Goal: Answer question/provide support: Share knowledge or assist other users

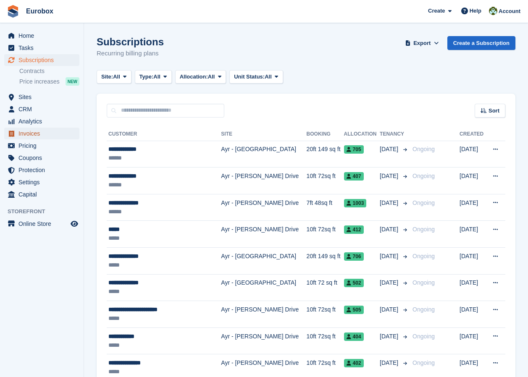
click at [42, 131] on span "Invoices" at bounding box center [43, 134] width 50 height 12
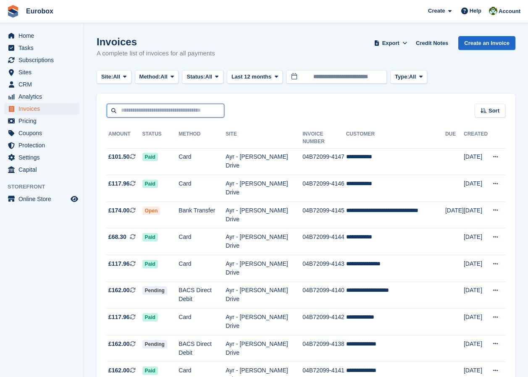
drag, startPoint x: 133, startPoint y: 111, endPoint x: 230, endPoint y: 107, distance: 97.0
click at [133, 111] on input "text" at bounding box center [166, 111] width 118 height 14
click at [50, 251] on aside "Home Tasks Subscriptions Subscriptions Subscriptions Contracts Price increases …" at bounding box center [42, 190] width 84 height 335
click at [30, 87] on span "CRM" at bounding box center [43, 84] width 50 height 12
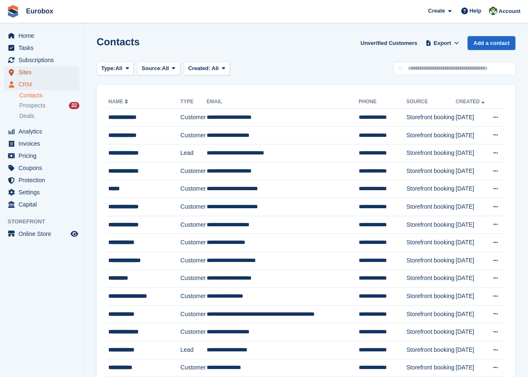
click at [29, 74] on span "Sites" at bounding box center [43, 72] width 50 height 12
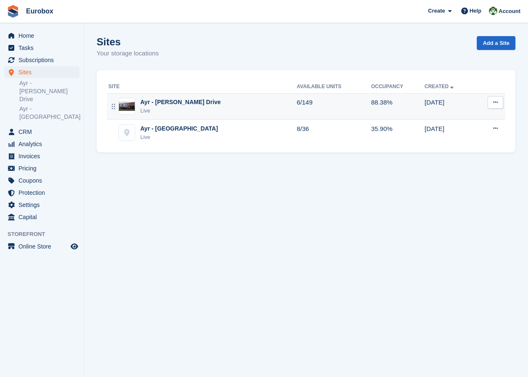
click at [159, 105] on div "Ayr - [PERSON_NAME] Drive" at bounding box center [180, 102] width 81 height 9
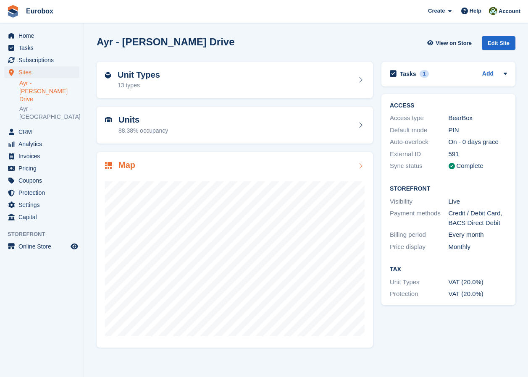
click at [358, 166] on icon at bounding box center [360, 165] width 8 height 7
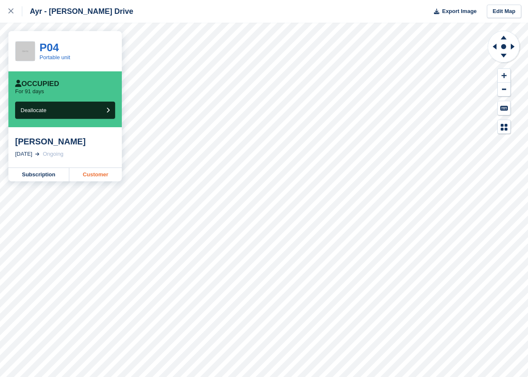
click at [103, 176] on link "Customer" at bounding box center [95, 174] width 52 height 13
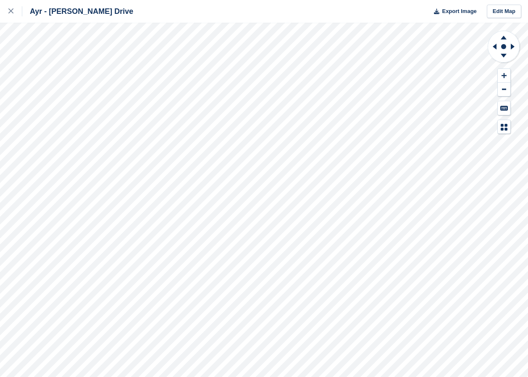
click at [87, 116] on div "Ayr - Whitfield Drive Export Image Edit Map" at bounding box center [264, 188] width 528 height 377
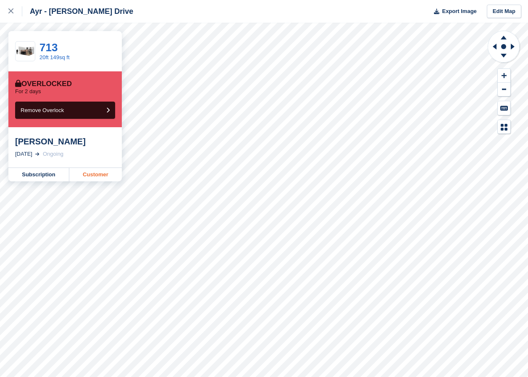
click at [97, 173] on link "Customer" at bounding box center [95, 174] width 52 height 13
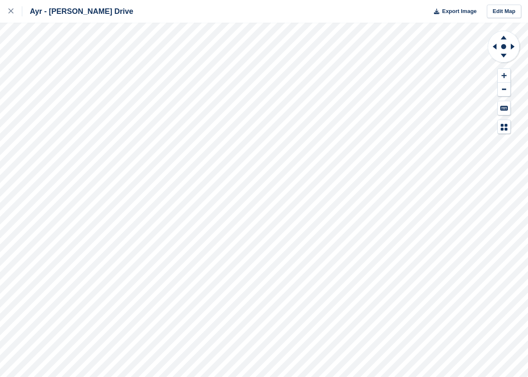
click at [84, 119] on div "Ayr - Whitfield Drive Export Image Edit Map" at bounding box center [264, 188] width 528 height 377
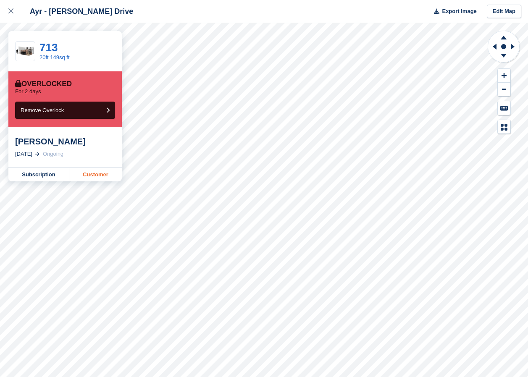
click at [91, 176] on link "Customer" at bounding box center [95, 174] width 52 height 13
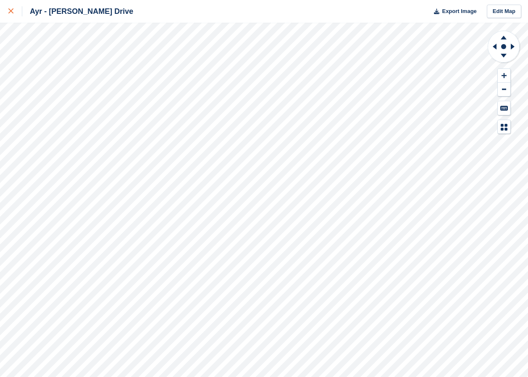
click at [11, 13] on icon at bounding box center [10, 10] width 5 height 5
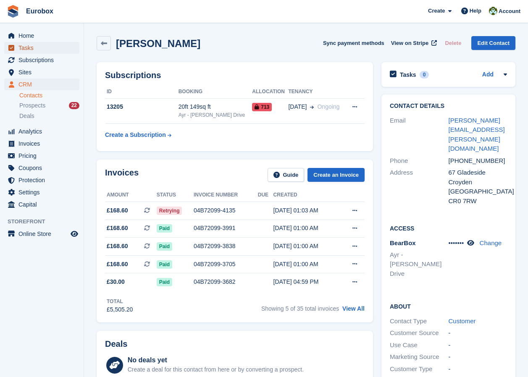
click at [31, 48] on span "Tasks" at bounding box center [43, 48] width 50 height 12
click at [486, 80] on div "Tasks 0 Add No tasks related to [PERSON_NAME]" at bounding box center [448, 74] width 134 height 25
click at [505, 74] on icon at bounding box center [504, 74] width 3 height 2
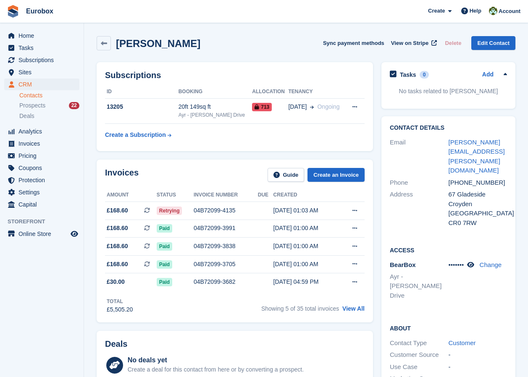
click at [428, 92] on p "No tasks related to [PERSON_NAME]" at bounding box center [448, 91] width 117 height 9
click at [419, 75] on div "0" at bounding box center [424, 75] width 10 height 8
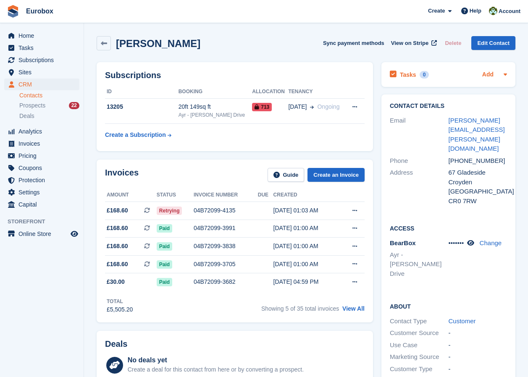
click at [485, 72] on link "Add" at bounding box center [487, 75] width 11 height 10
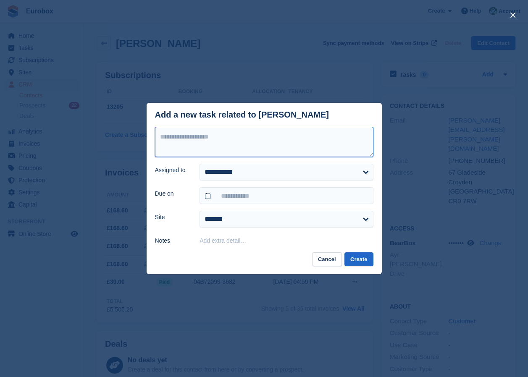
click at [166, 136] on textarea at bounding box center [264, 142] width 218 height 30
type textarea "**********"
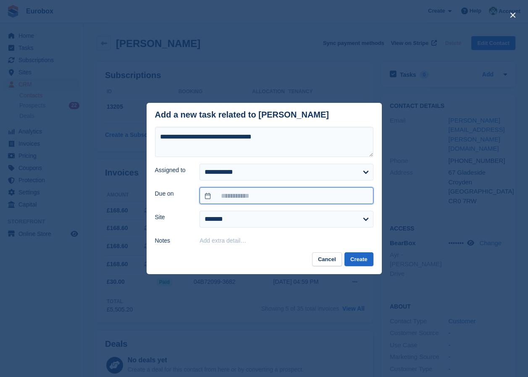
click at [238, 196] on input "text" at bounding box center [285, 195] width 173 height 17
click at [343, 240] on div "Add extra detail…" at bounding box center [285, 240] width 173 height 10
click at [330, 255] on button "Cancel" at bounding box center [327, 259] width 30 height 14
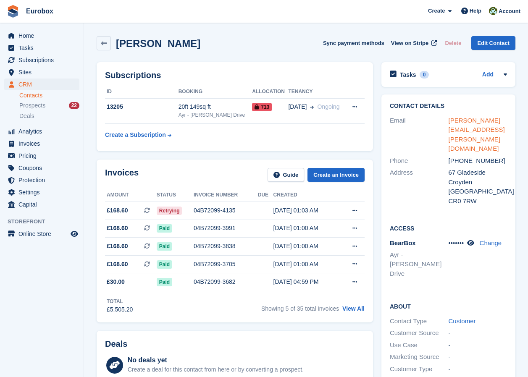
click at [459, 119] on link "[PERSON_NAME][EMAIL_ADDRESS][PERSON_NAME][DOMAIN_NAME]" at bounding box center [476, 135] width 56 height 36
click at [490, 74] on link "Add" at bounding box center [487, 75] width 11 height 10
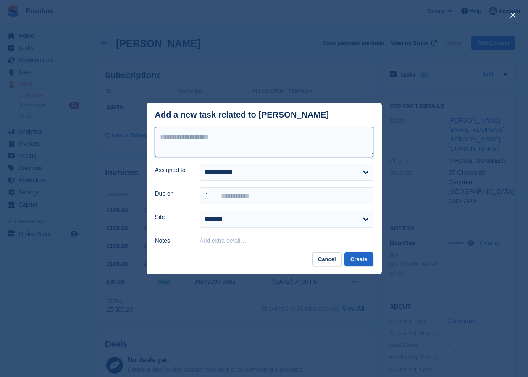
click at [197, 133] on textarea at bounding box center [264, 142] width 218 height 30
type textarea "**********"
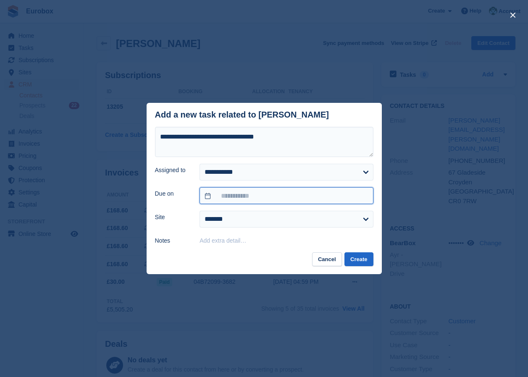
click at [238, 199] on input "text" at bounding box center [285, 195] width 173 height 17
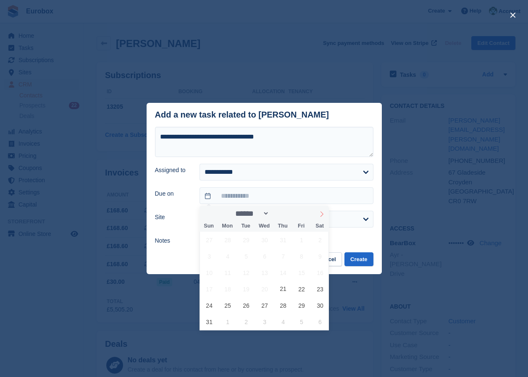
click at [323, 214] on icon at bounding box center [322, 214] width 6 height 6
select select "*"
click at [261, 241] on span "3" at bounding box center [264, 240] width 16 height 16
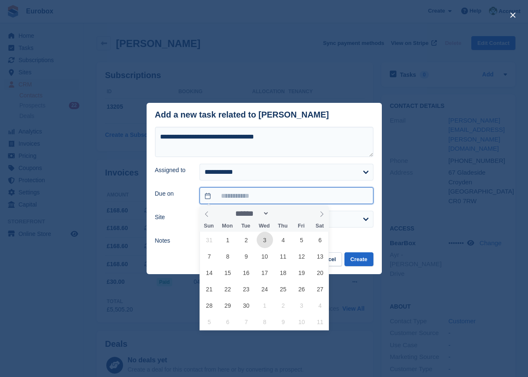
type input "**********"
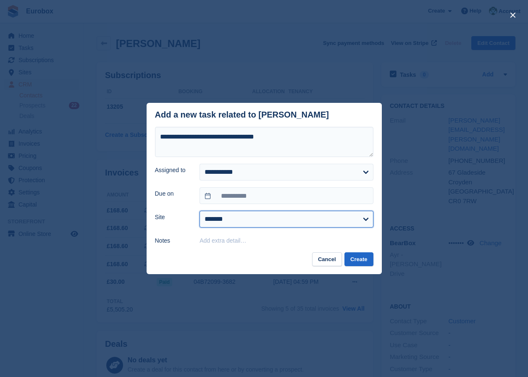
click at [238, 219] on select "**********" at bounding box center [285, 219] width 173 height 17
select select "***"
click at [199, 212] on select "**********" at bounding box center [285, 219] width 173 height 17
click at [355, 260] on button "Create" at bounding box center [358, 259] width 29 height 14
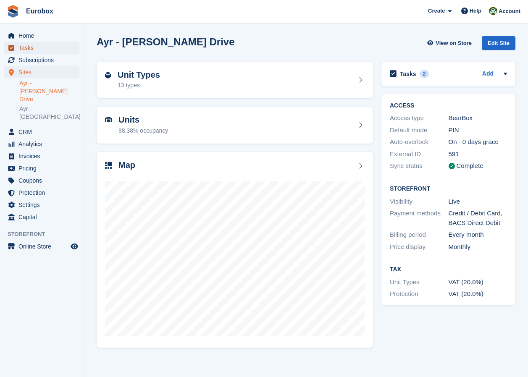
click at [24, 46] on span "Tasks" at bounding box center [43, 48] width 50 height 12
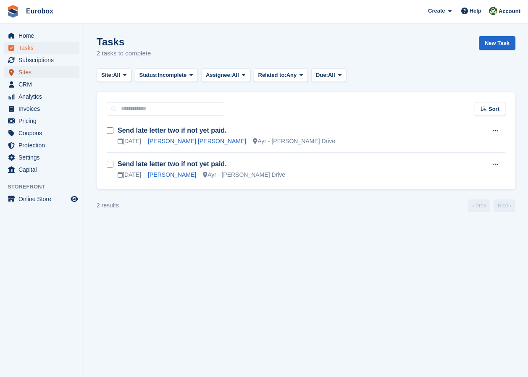
click at [42, 73] on span "Sites" at bounding box center [43, 72] width 50 height 12
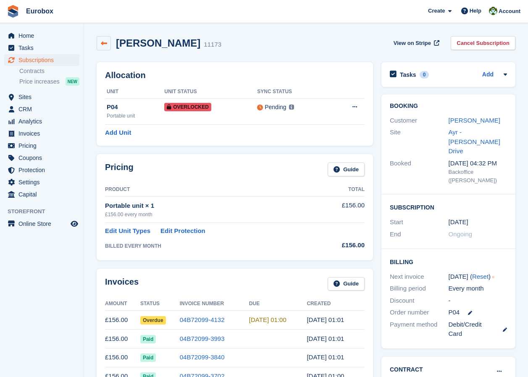
click at [105, 43] on icon at bounding box center [104, 43] width 6 height 6
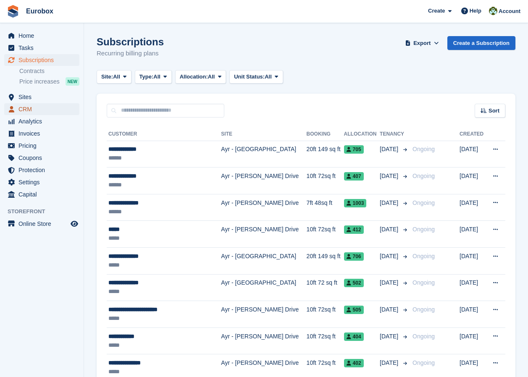
click at [41, 109] on span "CRM" at bounding box center [43, 109] width 50 height 12
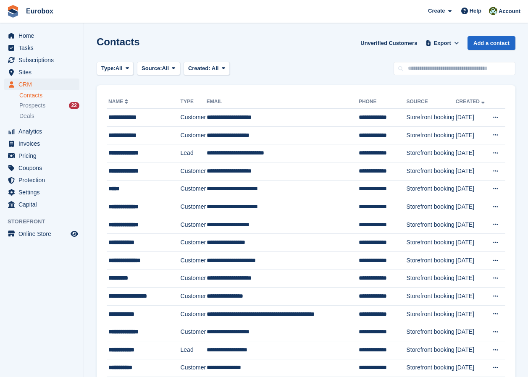
click at [38, 97] on link "Contacts" at bounding box center [49, 96] width 60 height 8
click at [422, 67] on input "text" at bounding box center [454, 69] width 122 height 14
type input "*****"
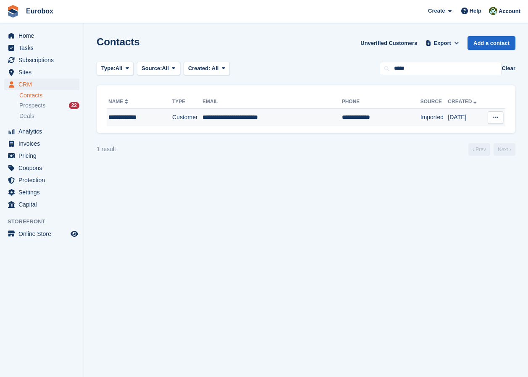
click at [125, 115] on div "**********" at bounding box center [134, 117] width 53 height 9
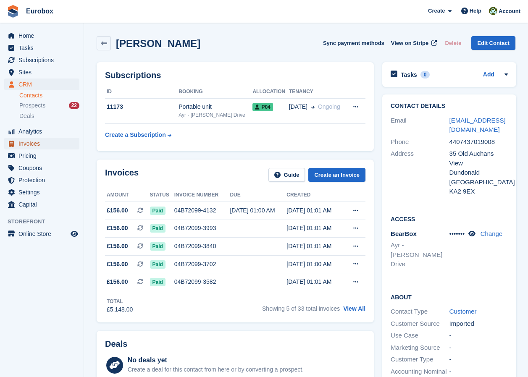
click at [38, 146] on span "Invoices" at bounding box center [43, 144] width 50 height 12
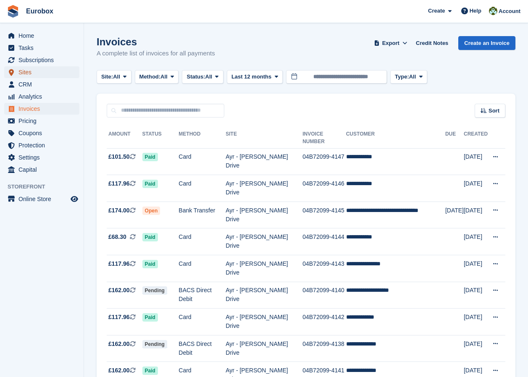
click at [31, 74] on span "Sites" at bounding box center [43, 72] width 50 height 12
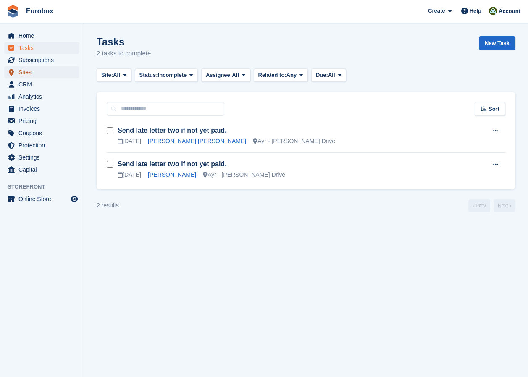
click at [27, 73] on span "Sites" at bounding box center [43, 72] width 50 height 12
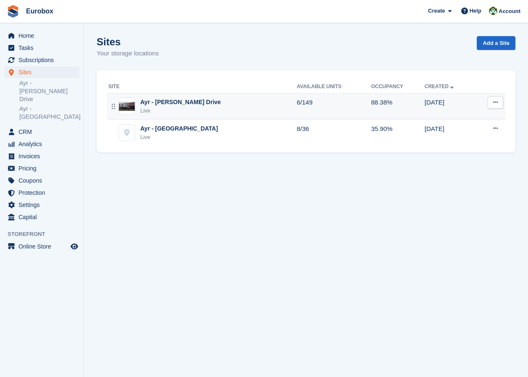
click at [169, 105] on div "Ayr - [PERSON_NAME] Drive" at bounding box center [180, 102] width 81 height 9
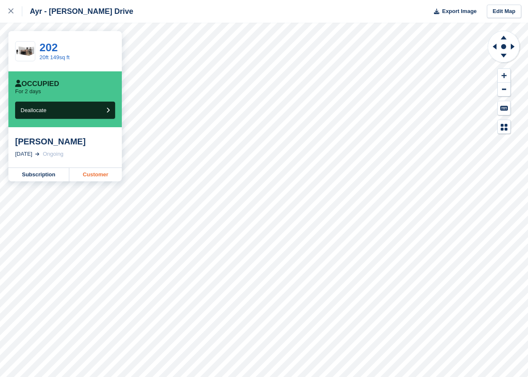
click at [97, 173] on link "Customer" at bounding box center [95, 174] width 52 height 13
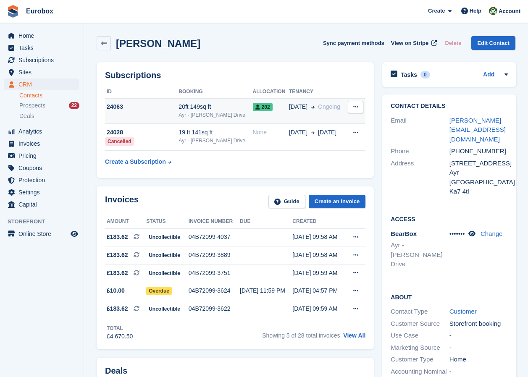
click at [201, 112] on div "Ayr - [PERSON_NAME] Drive" at bounding box center [215, 115] width 74 height 8
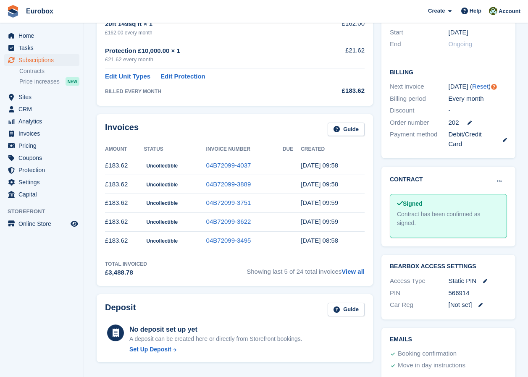
scroll to position [210, 0]
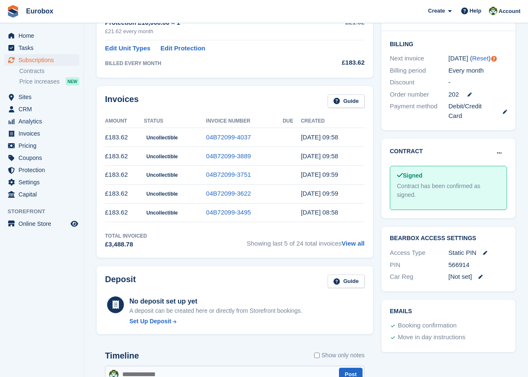
click at [456, 248] on div "Static PIN" at bounding box center [477, 253] width 59 height 10
click at [484, 251] on icon at bounding box center [485, 253] width 4 height 4
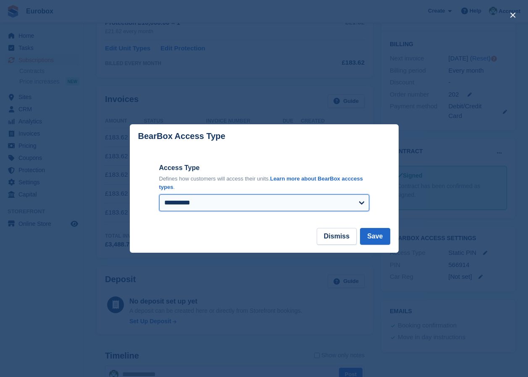
click at [359, 201] on select "**********" at bounding box center [264, 202] width 210 height 17
click at [397, 182] on form "**********" at bounding box center [264, 188] width 269 height 80
click at [347, 239] on button "Dismiss" at bounding box center [336, 236] width 40 height 17
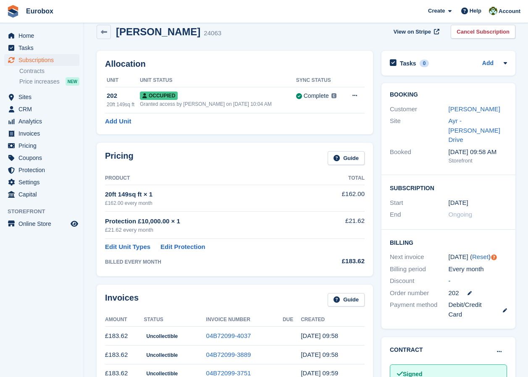
scroll to position [0, 0]
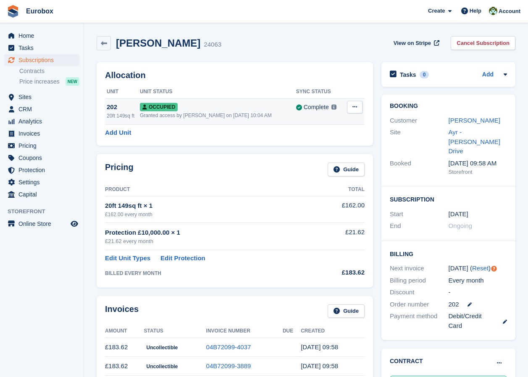
click at [260, 114] on div "Granted access by Lorna Russell on 29th Aug, 2023, 10:04 AM" at bounding box center [218, 116] width 156 height 8
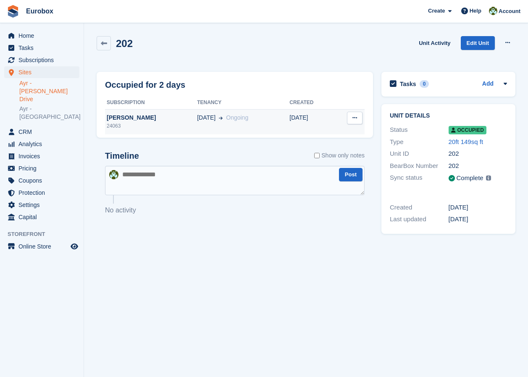
click at [128, 115] on div "[PERSON_NAME]" at bounding box center [151, 117] width 92 height 9
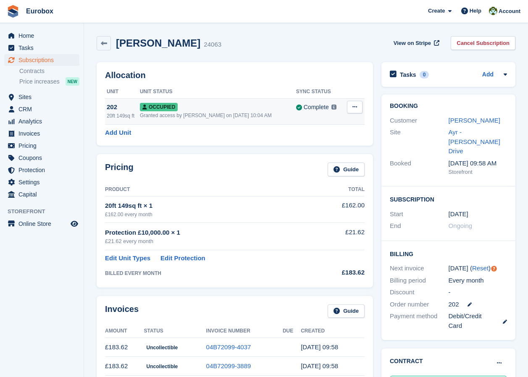
click at [224, 117] on div "Granted access by [PERSON_NAME] on [DATE] 10:04 AM" at bounding box center [218, 116] width 156 height 8
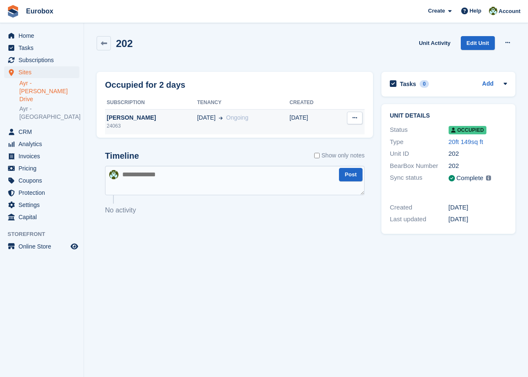
click at [134, 117] on div "[PERSON_NAME]" at bounding box center [151, 117] width 92 height 9
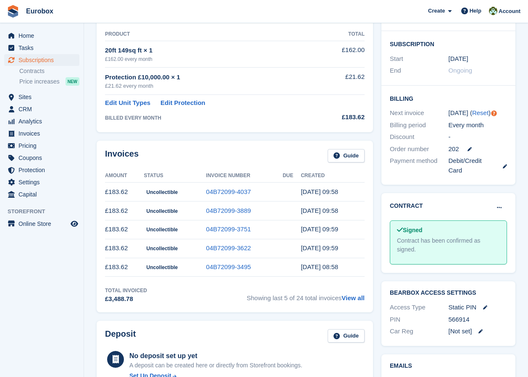
scroll to position [168, 0]
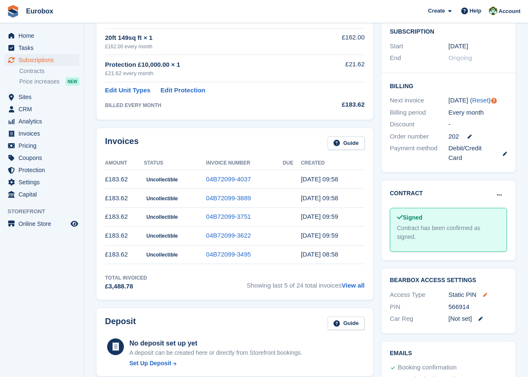
click at [483, 293] on icon at bounding box center [485, 295] width 4 height 4
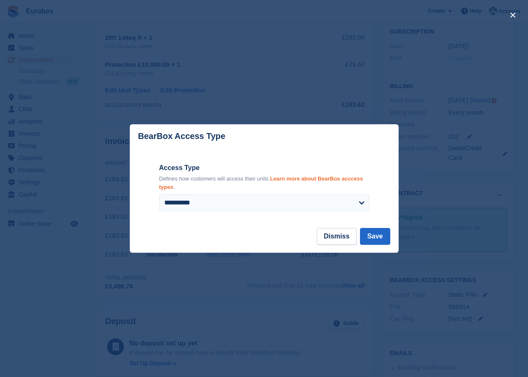
click at [329, 179] on strong "Learn more about BearBox acccess types" at bounding box center [261, 182] width 204 height 15
click at [426, 217] on div at bounding box center [264, 188] width 528 height 377
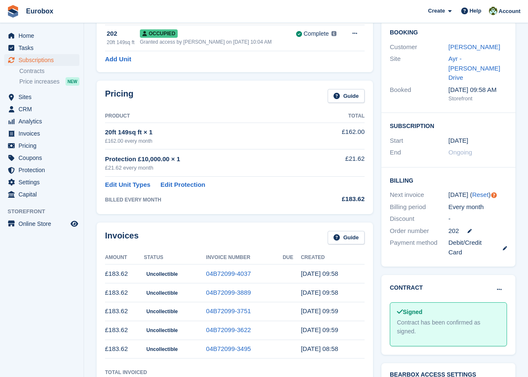
scroll to position [0, 0]
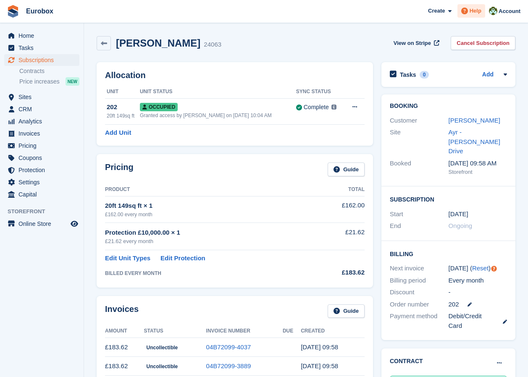
click at [468, 13] on icon at bounding box center [464, 11] width 7 height 7
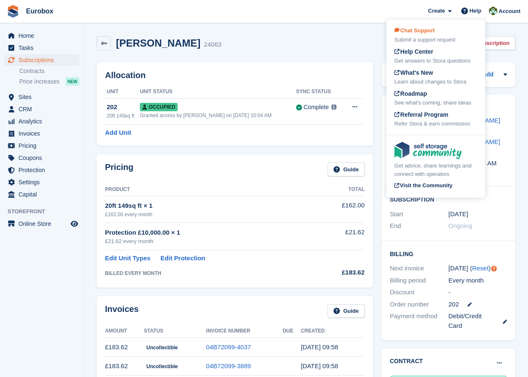
click at [420, 36] on div "Submit a support request" at bounding box center [435, 40] width 83 height 8
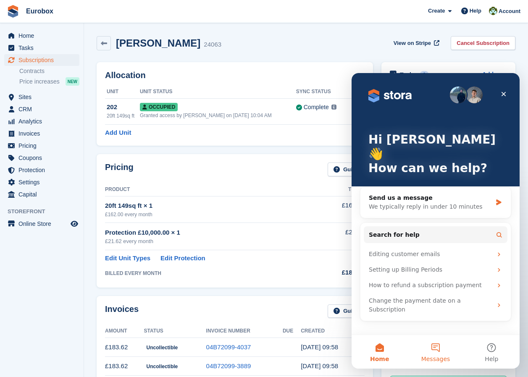
click at [433, 351] on button "Messages" at bounding box center [435, 352] width 56 height 34
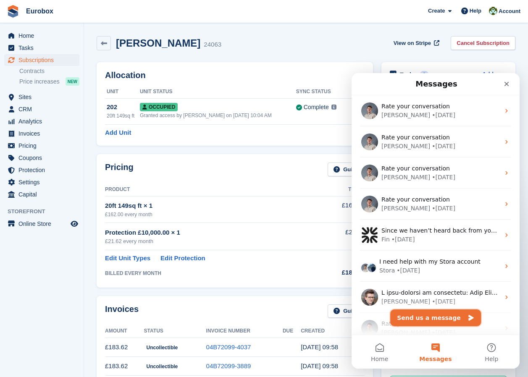
click at [442, 323] on button "Send us a message" at bounding box center [435, 317] width 91 height 17
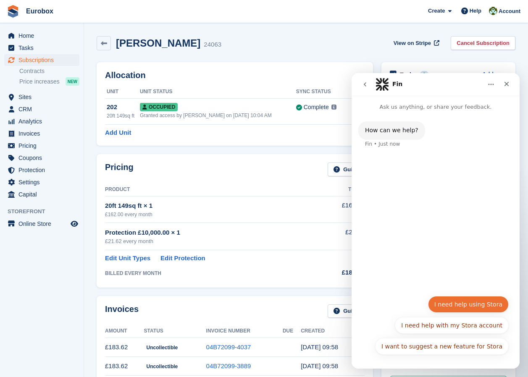
click at [464, 305] on button "I need help using Stora" at bounding box center [468, 304] width 81 height 17
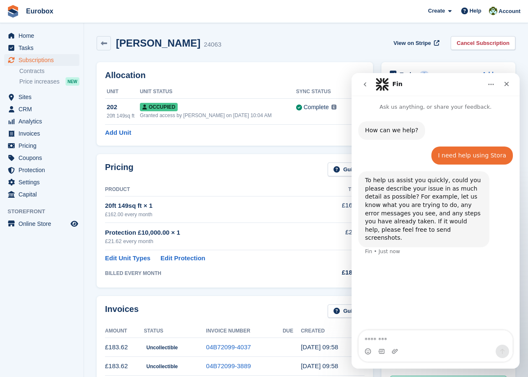
click at [420, 352] on div "Intercom messenger" at bounding box center [435, 351] width 154 height 13
click at [441, 349] on div "Intercom messenger" at bounding box center [435, 351] width 154 height 13
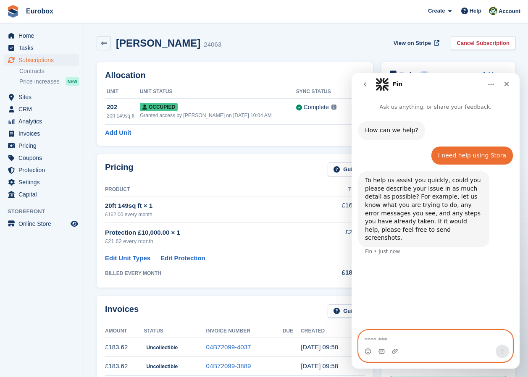
click at [388, 340] on textarea "Message…" at bounding box center [435, 337] width 154 height 14
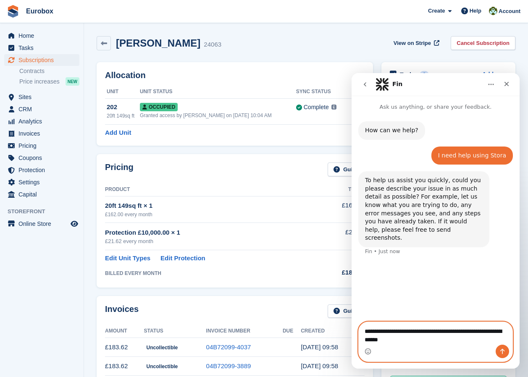
type textarea "**********"
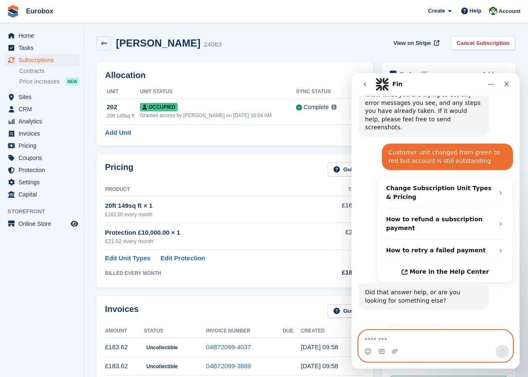
scroll to position [112, 0]
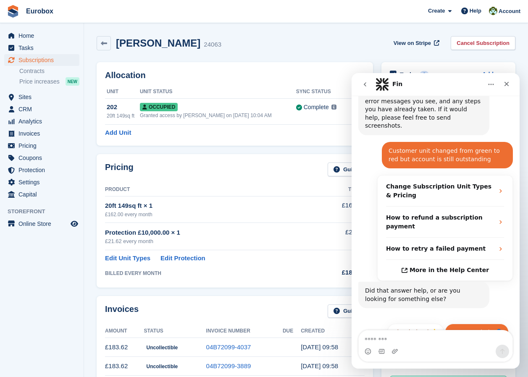
click at [458, 324] on button "Get more help 👤" at bounding box center [476, 332] width 64 height 17
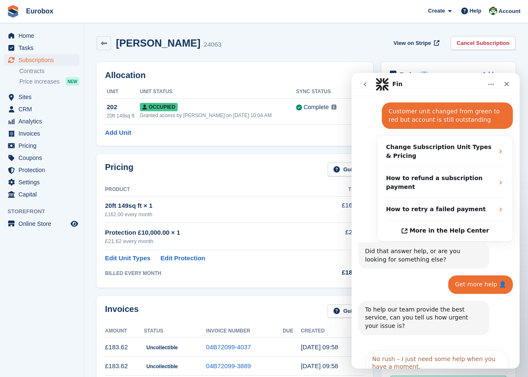
scroll to position [196, 0]
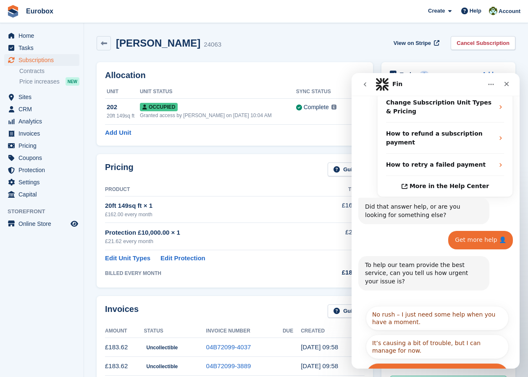
click at [421, 363] on button "It's urgent and stopping me from doing my work." at bounding box center [437, 375] width 143 height 24
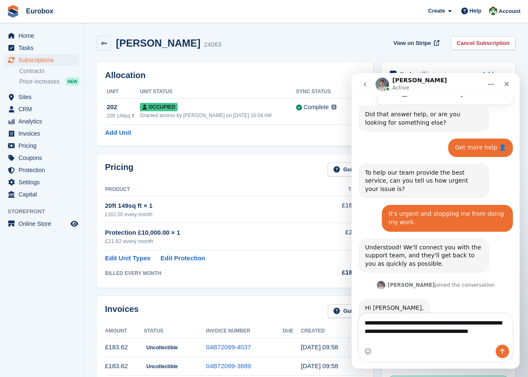
scroll to position [297, 0]
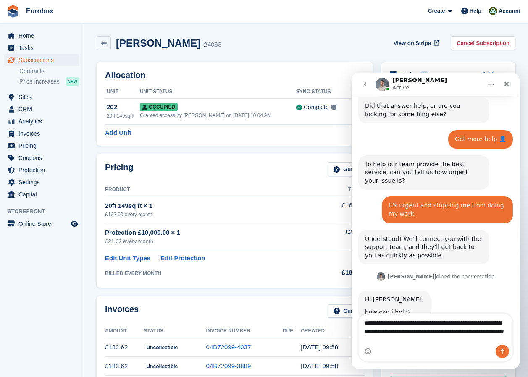
type textarea "**********"
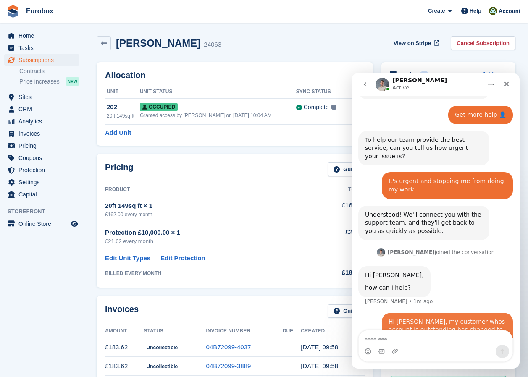
scroll to position [322, 0]
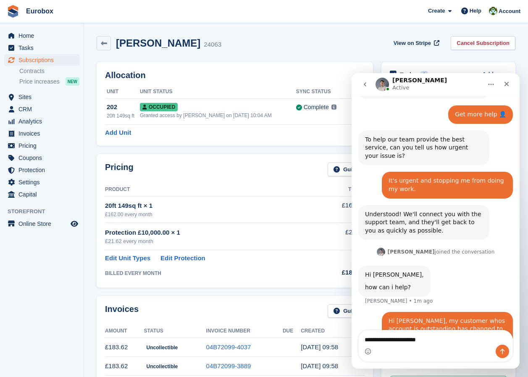
type textarea "**********"
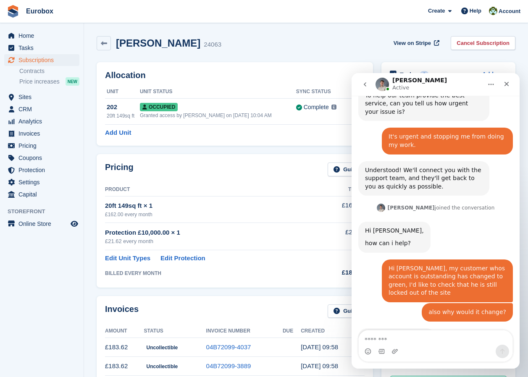
scroll to position [366, 0]
type textarea "***"
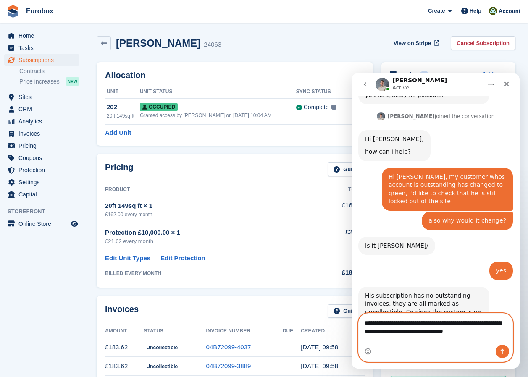
scroll to position [465, 0]
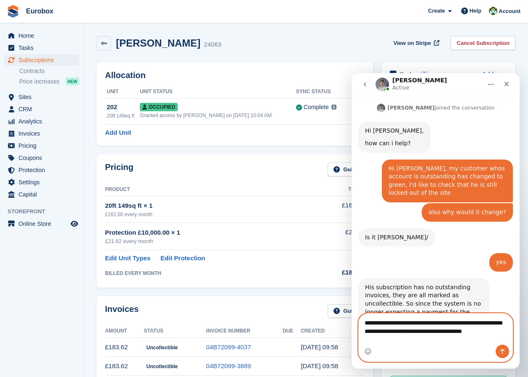
type textarea "**********"
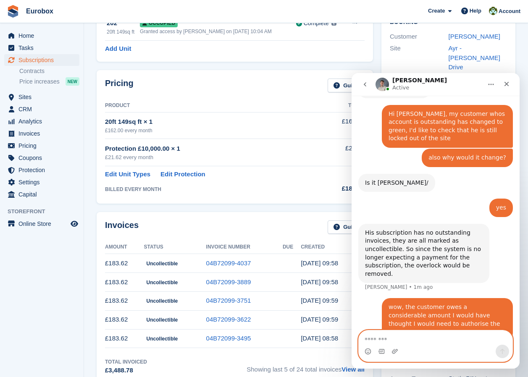
scroll to position [523, 0]
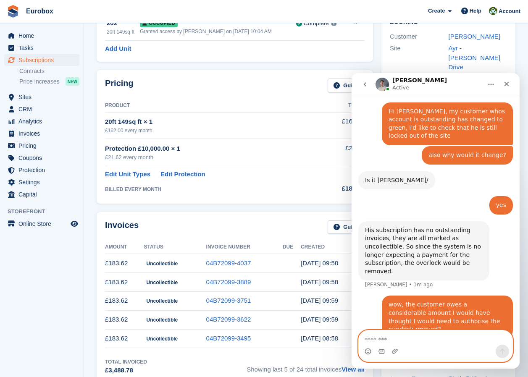
click at [378, 337] on textarea "Message…" at bounding box center [435, 337] width 154 height 14
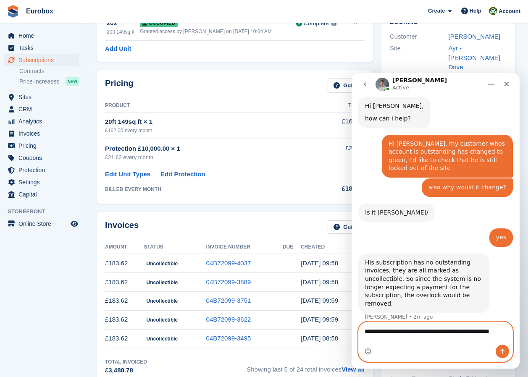
scroll to position [499, 0]
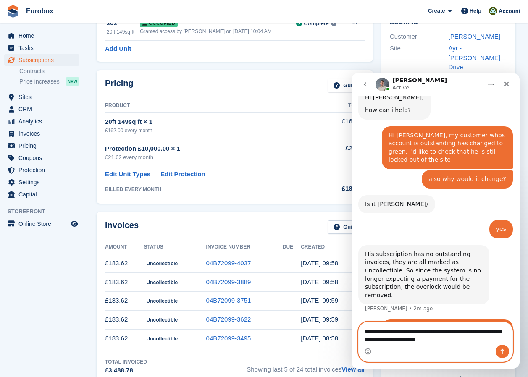
type textarea "**********"
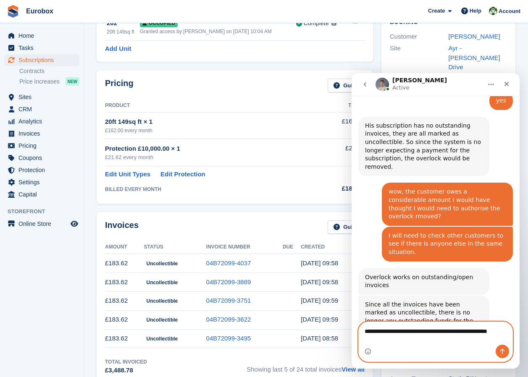
scroll to position [630, 0]
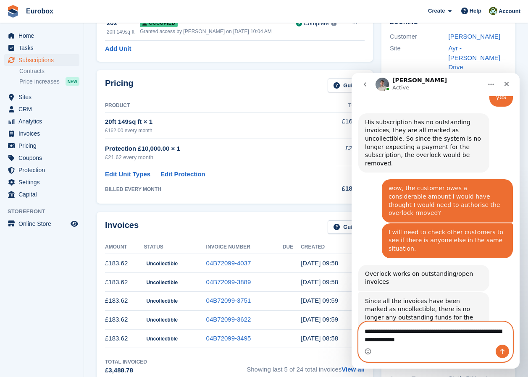
type textarea "**********"
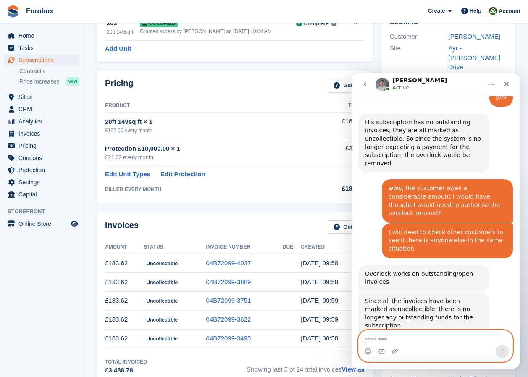
scroll to position [655, 0]
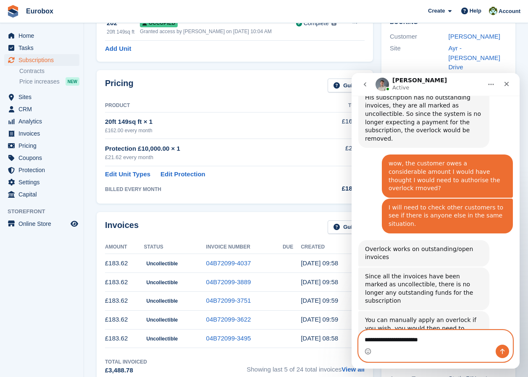
type textarea "**********"
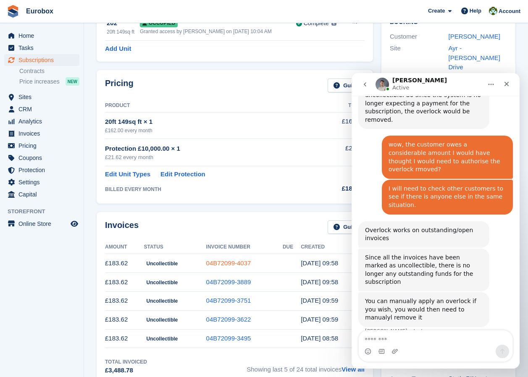
click at [231, 263] on link "04B72099-4037" at bounding box center [228, 262] width 45 height 7
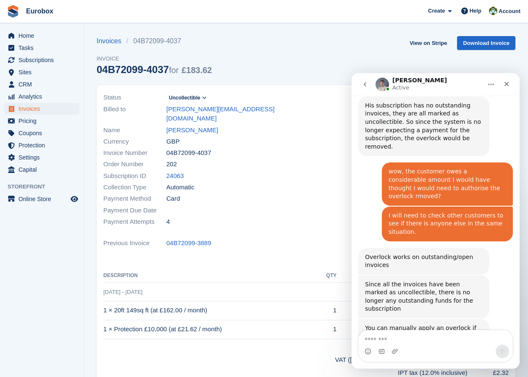
scroll to position [674, 0]
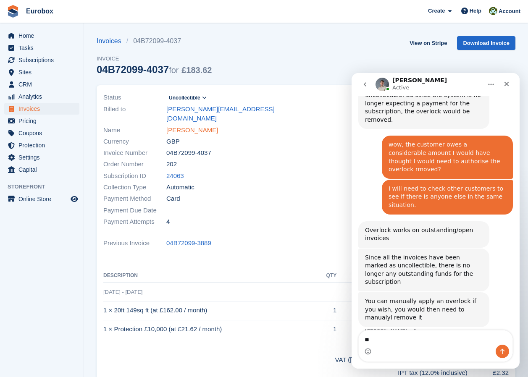
type textarea "*"
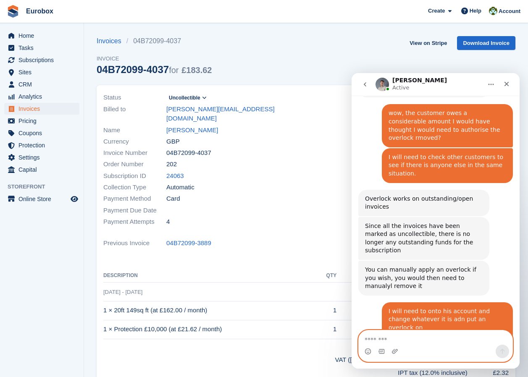
scroll to position [710, 0]
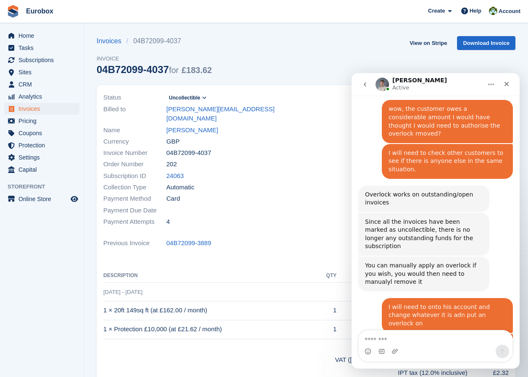
click at [406, 363] on img "Bradley says…" at bounding box center [421, 372] width 112 height 18
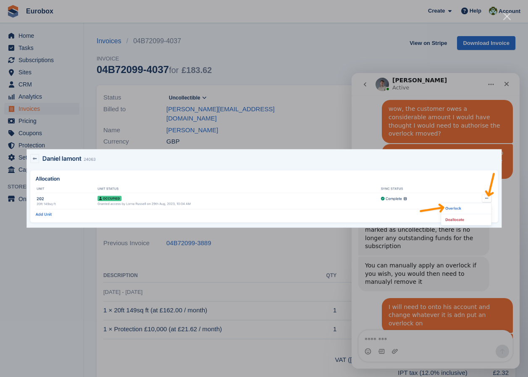
click at [314, 129] on div "Intercom messenger" at bounding box center [264, 188] width 528 height 377
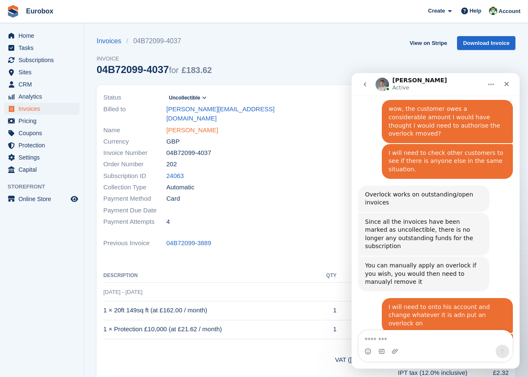
click at [189, 125] on link "Daniel lamont" at bounding box center [192, 130] width 52 height 10
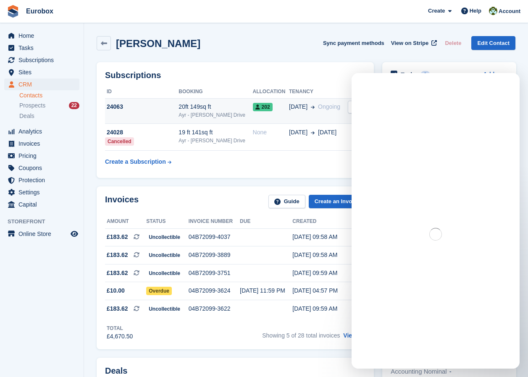
click at [195, 113] on div "Ayr - [PERSON_NAME] Drive" at bounding box center [215, 115] width 74 height 8
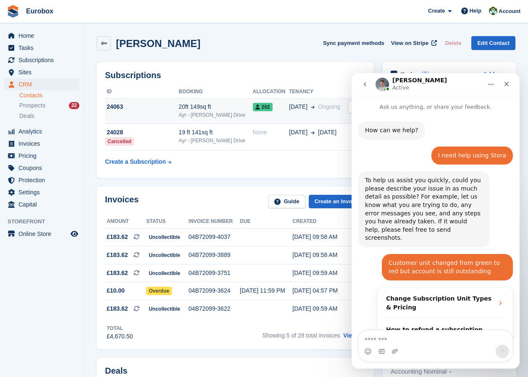
scroll to position [392, 0]
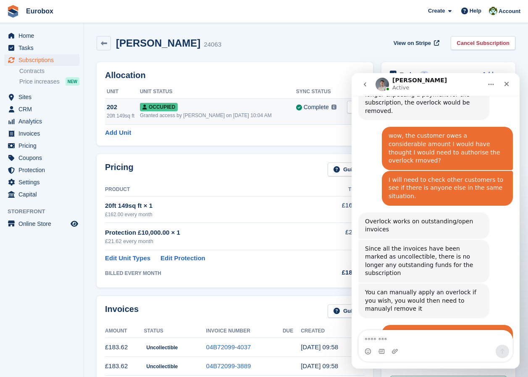
scroll to position [710, 0]
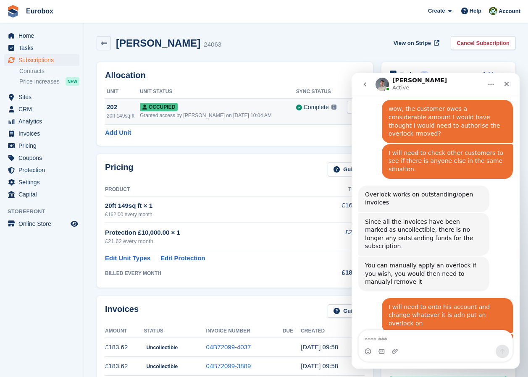
click at [348, 108] on button at bounding box center [355, 107] width 16 height 13
click at [315, 125] on p "Overlock" at bounding box center [321, 123] width 73 height 11
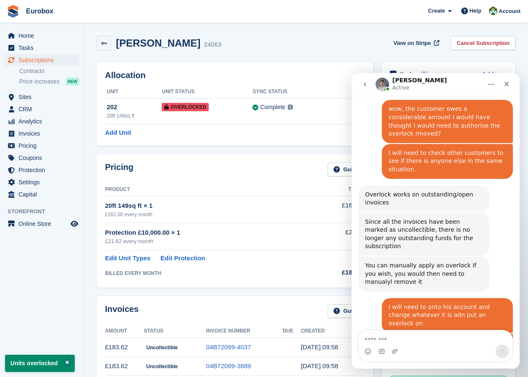
click at [272, 138] on div "Allocation Unit Unit Status Sync Status 202 20ft 149sq ft Overlocked Complete L…" at bounding box center [235, 104] width 276 height 84
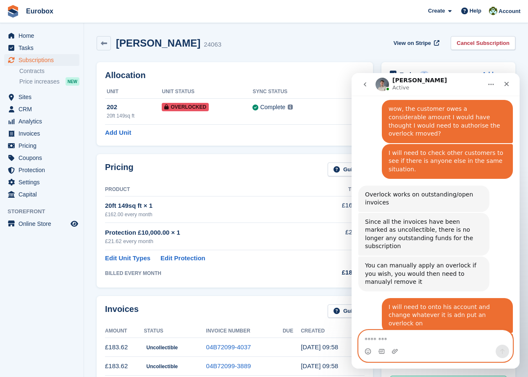
click at [382, 332] on textarea "Message…" at bounding box center [435, 337] width 154 height 14
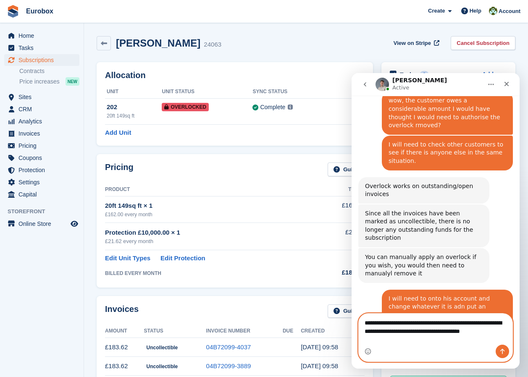
scroll to position [727, 0]
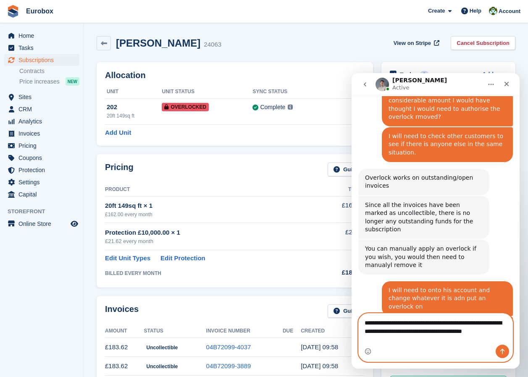
type textarea "**********"
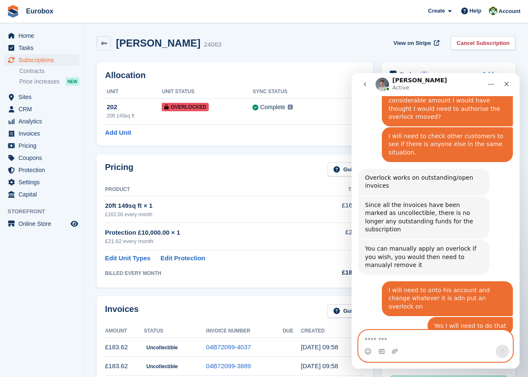
scroll to position [751, 0]
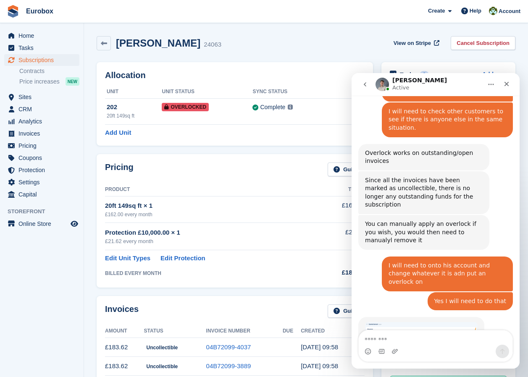
click at [419, 322] on img "Bradley says…" at bounding box center [421, 331] width 112 height 18
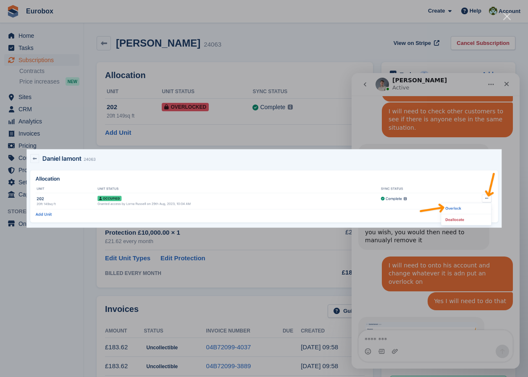
click at [304, 254] on div "Intercom messenger" at bounding box center [264, 188] width 528 height 377
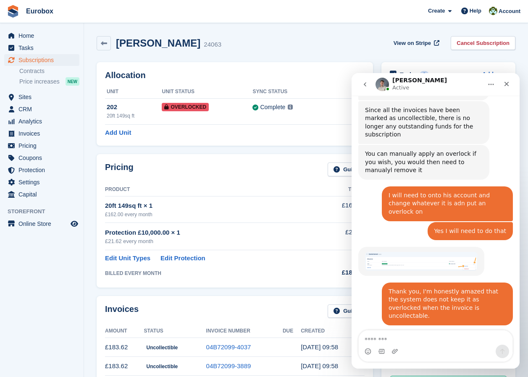
scroll to position [838, 0]
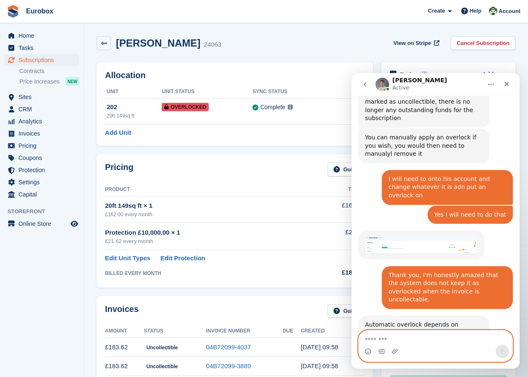
drag, startPoint x: 409, startPoint y: 343, endPoint x: 413, endPoint y: 340, distance: 4.5
click at [410, 342] on textarea "Message…" at bounding box center [435, 337] width 154 height 14
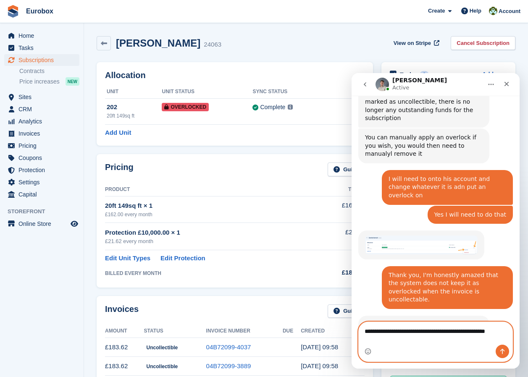
scroll to position [846, 0]
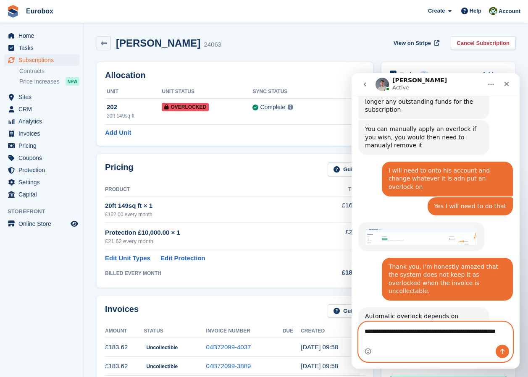
type textarea "**********"
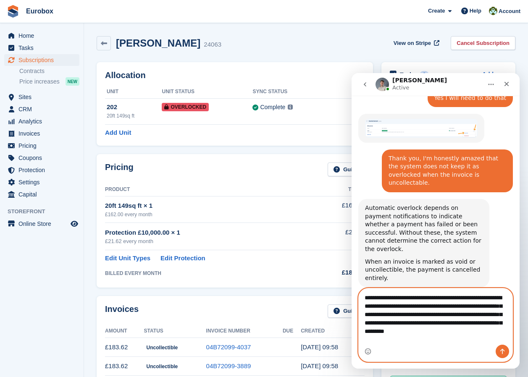
scroll to position [963, 0]
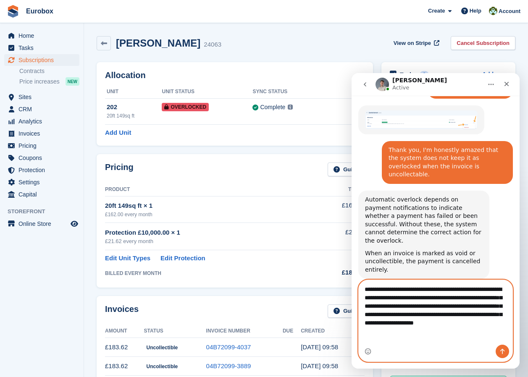
type textarea "**********"
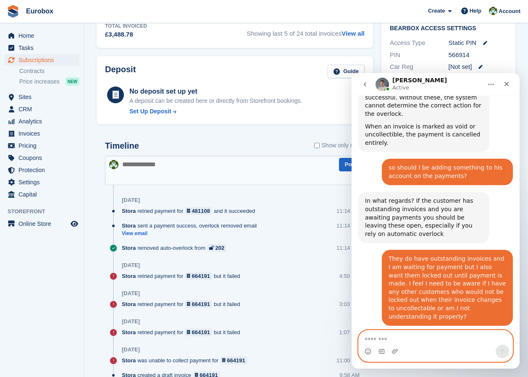
scroll to position [1101, 0]
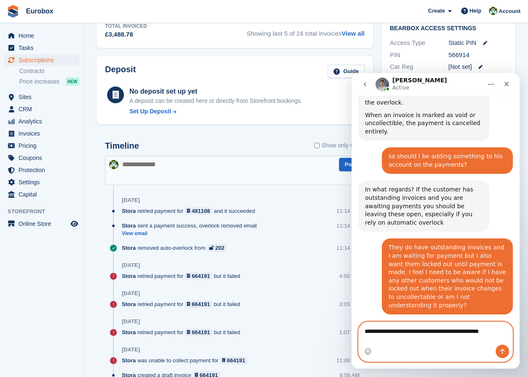
type textarea "**********"
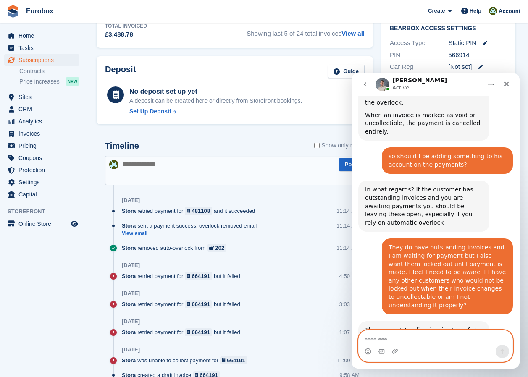
scroll to position [1135, 0]
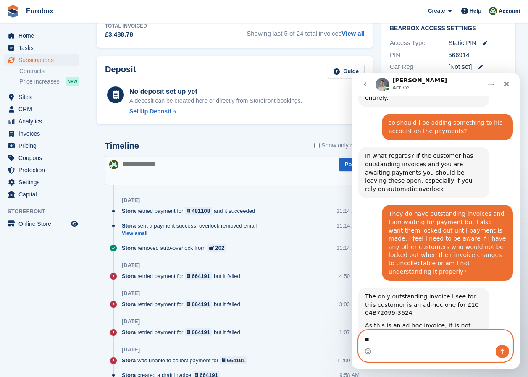
type textarea "*"
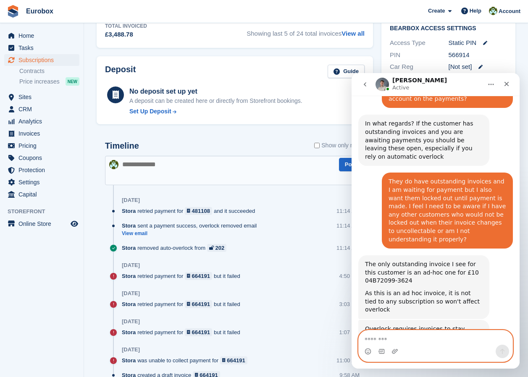
scroll to position [1180, 0]
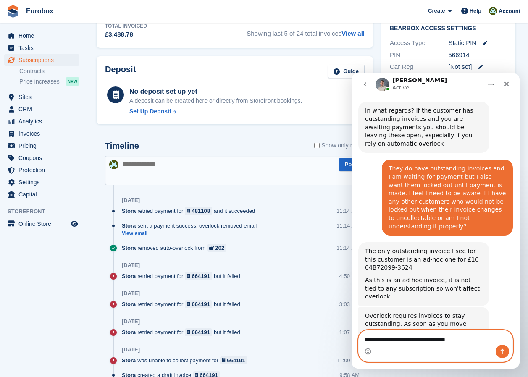
type textarea "**********"
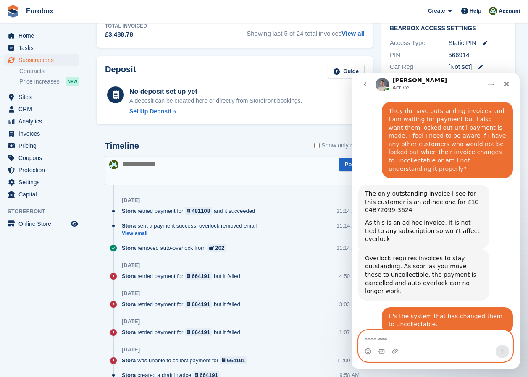
scroll to position [1247, 0]
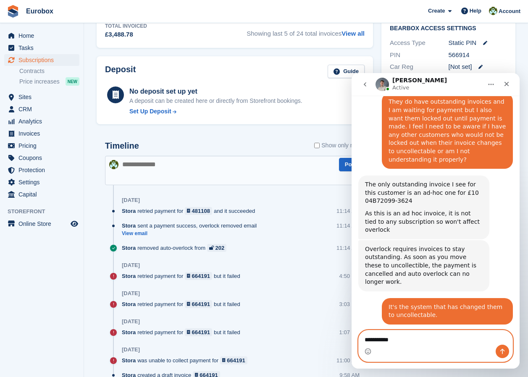
type textarea "**********"
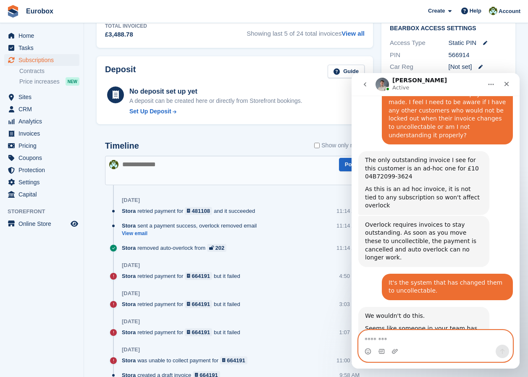
scroll to position [1271, 0]
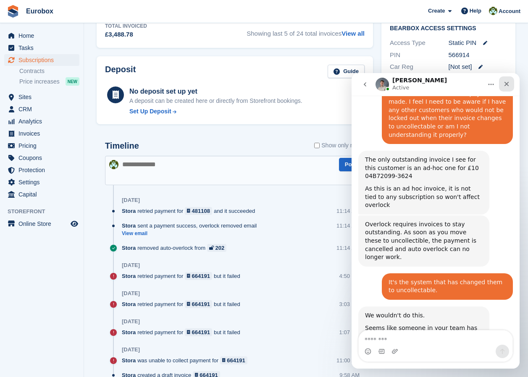
click at [510, 82] on div "Close" at bounding box center [506, 83] width 15 height 15
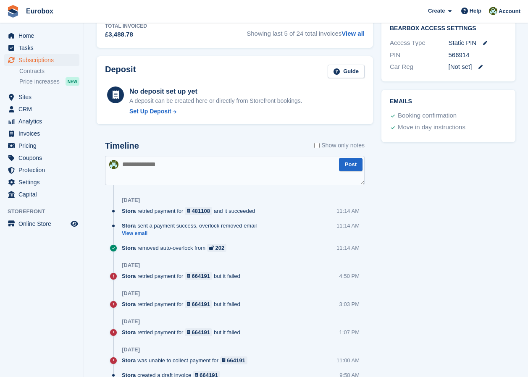
scroll to position [126, 0]
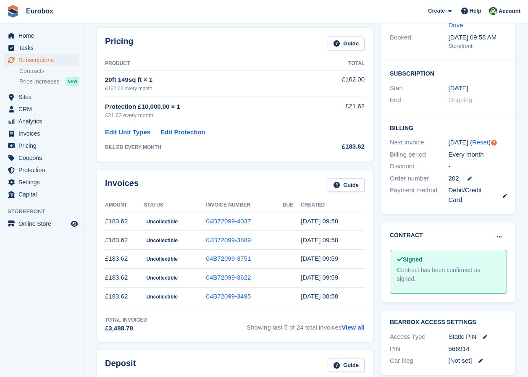
click at [163, 222] on span "Uncollectible" at bounding box center [162, 221] width 37 height 8
click at [231, 221] on link "04B72099-4037" at bounding box center [228, 220] width 45 height 7
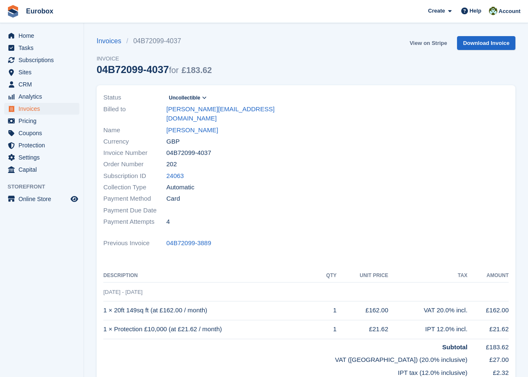
click at [423, 43] on link "View on Stripe" at bounding box center [428, 43] width 44 height 14
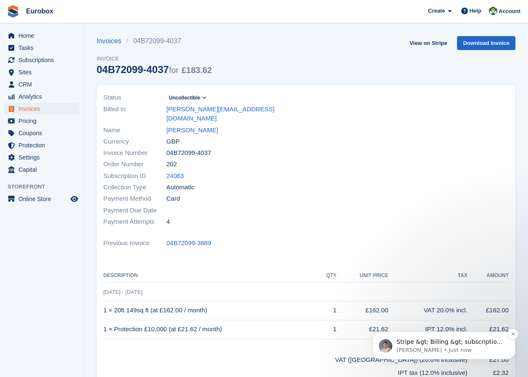
click at [452, 348] on p "Bradley • Just now" at bounding box center [450, 350] width 108 height 8
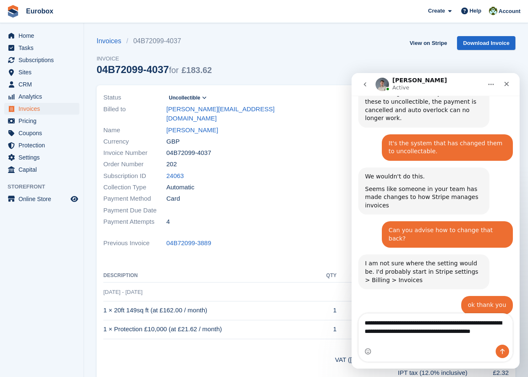
scroll to position [1417, 0]
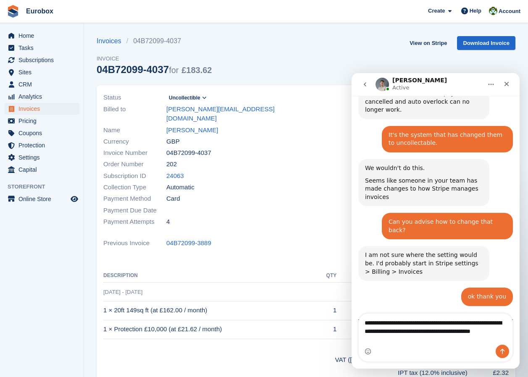
type textarea "**********"
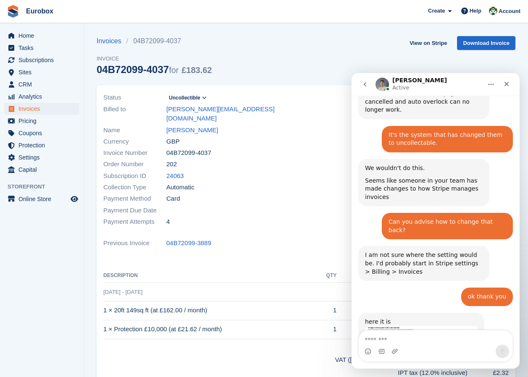
scroll to position [1428, 0]
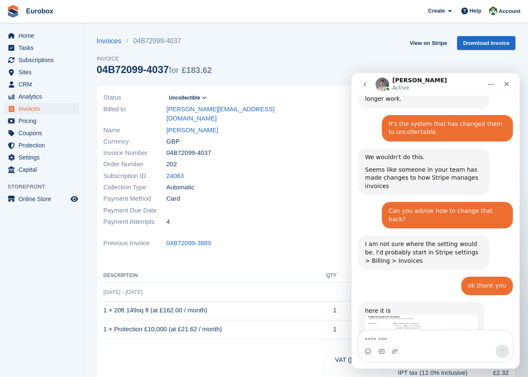
click at [421, 315] on img "Bradley says…" at bounding box center [421, 346] width 112 height 63
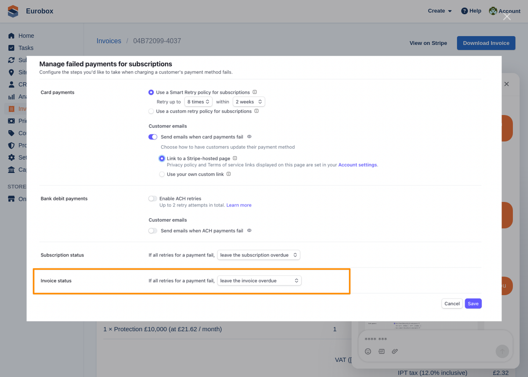
click at [315, 342] on div "Intercom messenger" at bounding box center [264, 188] width 528 height 377
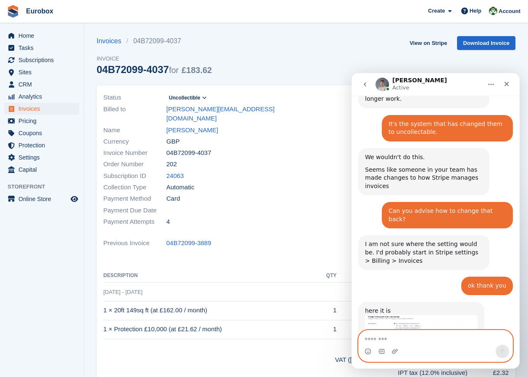
click at [377, 337] on textarea "Message…" at bounding box center [435, 337] width 154 height 14
type textarea "*"
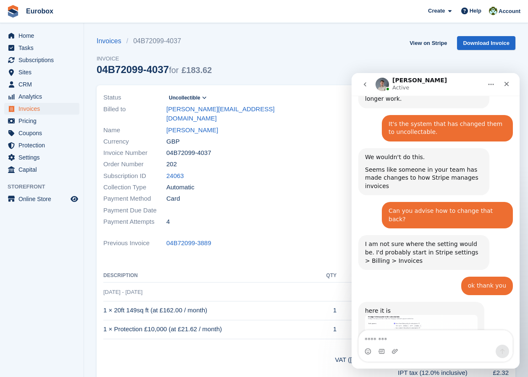
click at [409, 315] on img "Bradley says…" at bounding box center [421, 346] width 112 height 63
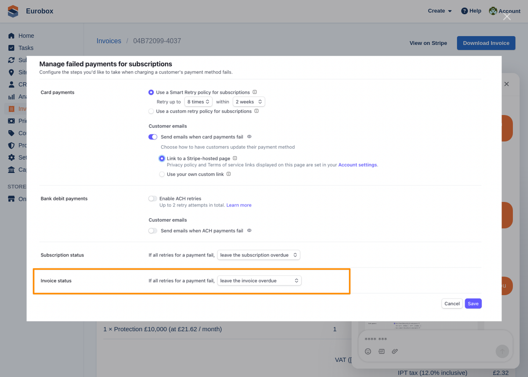
scroll to position [1461, 0]
click at [319, 37] on div "Intercom messenger" at bounding box center [264, 188] width 528 height 377
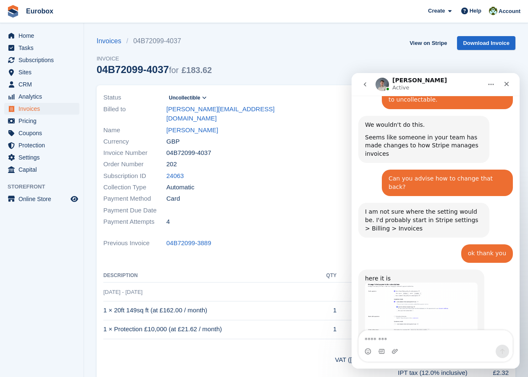
click at [298, 124] on div "Name Daniel lamont" at bounding box center [202, 129] width 198 height 11
click at [507, 81] on icon "Close" at bounding box center [506, 84] width 7 height 7
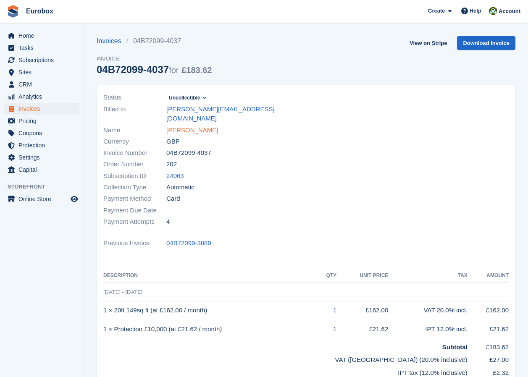
click at [191, 125] on link "[PERSON_NAME]" at bounding box center [192, 130] width 52 height 10
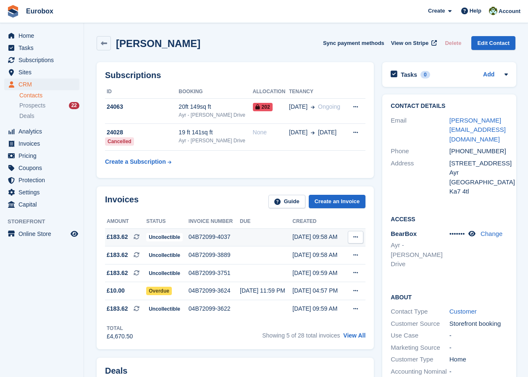
click at [357, 240] on button at bounding box center [356, 237] width 16 height 13
click at [54, 271] on aside "Home Tasks Subscriptions Subscriptions Subscriptions Contracts Price increases …" at bounding box center [42, 190] width 84 height 335
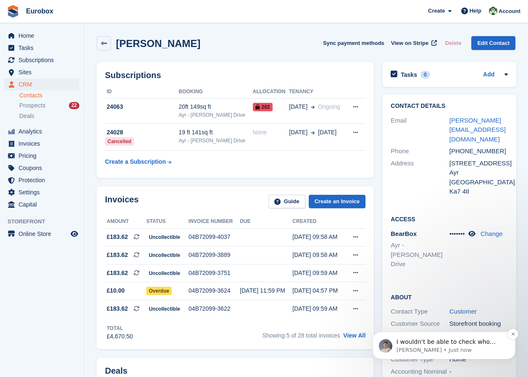
click at [446, 348] on p "Bradley • Just now" at bounding box center [450, 350] width 108 height 8
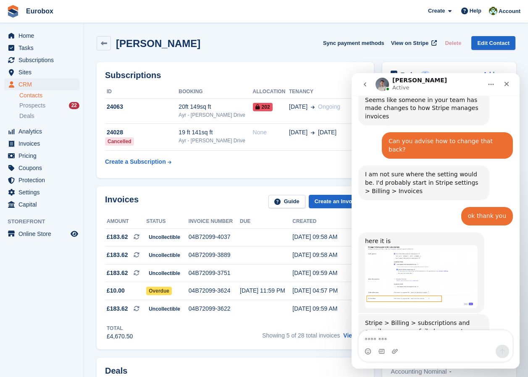
scroll to position [1500, 0]
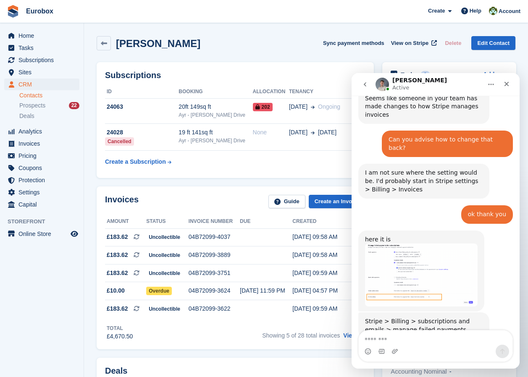
click at [400, 346] on div "Intercom messenger" at bounding box center [435, 351] width 154 height 13
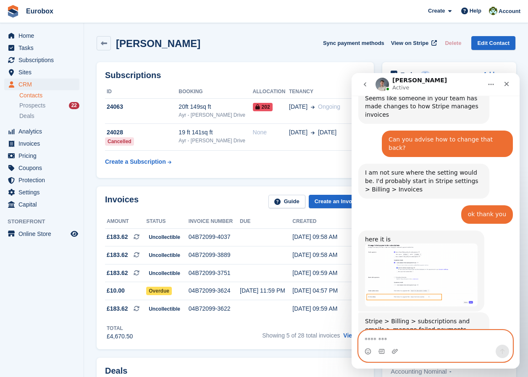
click at [373, 338] on textarea "Message…" at bounding box center [435, 337] width 154 height 14
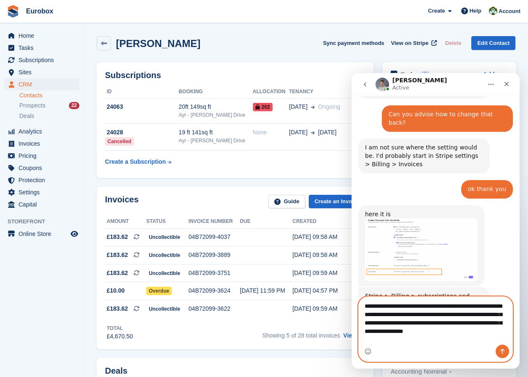
scroll to position [1533, 0]
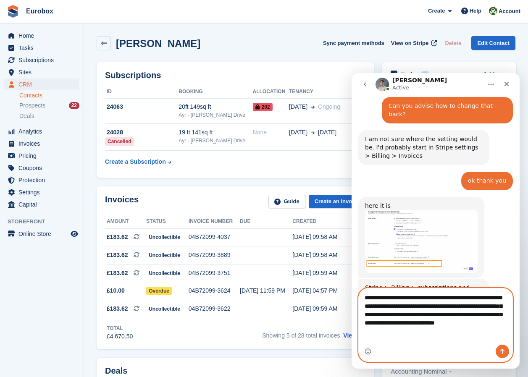
type textarea "**********"
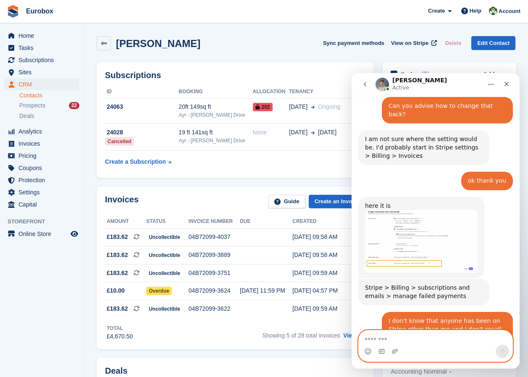
scroll to position [1552, 0]
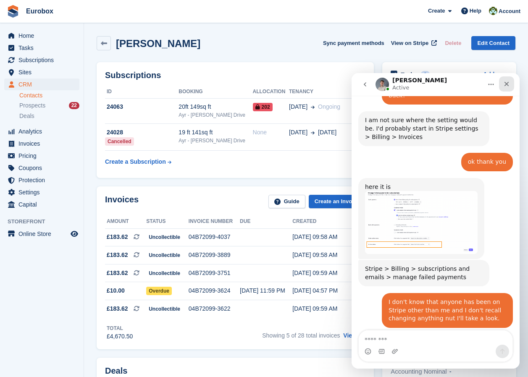
click at [509, 83] on icon "Close" at bounding box center [506, 84] width 7 height 7
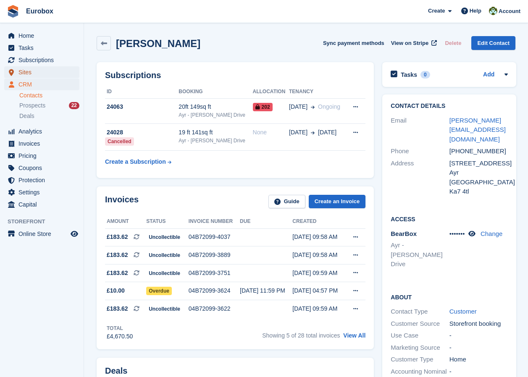
click at [26, 73] on span "Sites" at bounding box center [43, 72] width 50 height 12
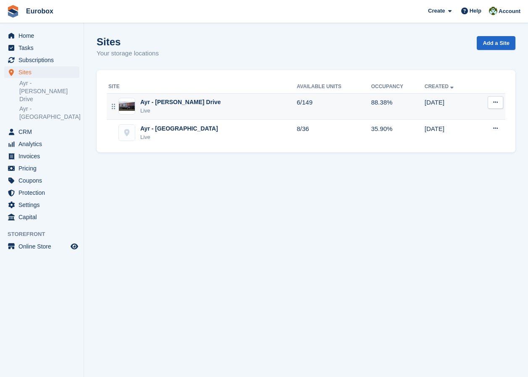
click at [170, 102] on div "Ayr - [PERSON_NAME] Drive" at bounding box center [180, 102] width 81 height 9
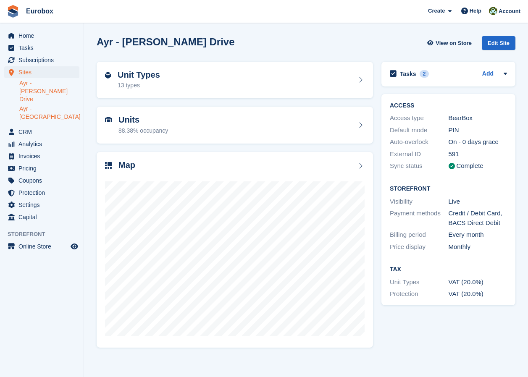
click at [57, 105] on link "Ayr - [GEOGRAPHIC_DATA]" at bounding box center [49, 113] width 60 height 16
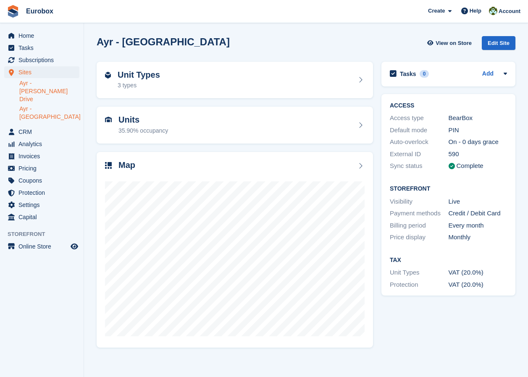
click at [58, 83] on link "Ayr - [PERSON_NAME] Drive" at bounding box center [49, 91] width 60 height 24
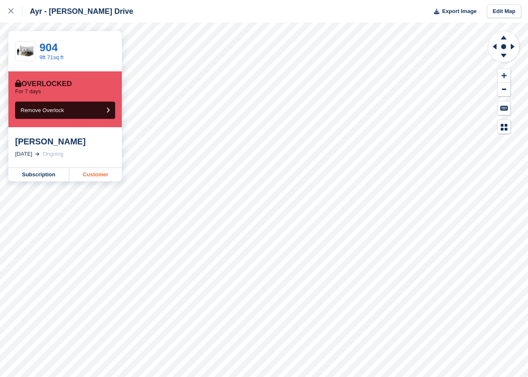
click at [102, 176] on link "Customer" at bounding box center [95, 174] width 52 height 13
click at [90, 176] on link "Customer" at bounding box center [95, 174] width 52 height 13
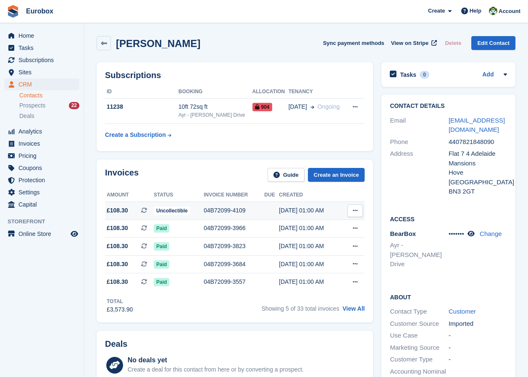
click at [168, 211] on span "Uncollectible" at bounding box center [172, 211] width 37 height 8
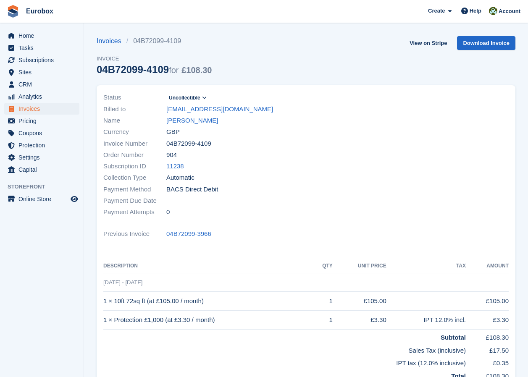
click at [188, 97] on span "Uncollectible" at bounding box center [184, 98] width 31 height 8
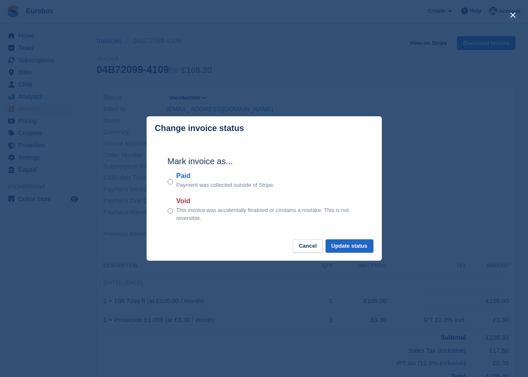
click at [399, 147] on div "close" at bounding box center [264, 188] width 528 height 377
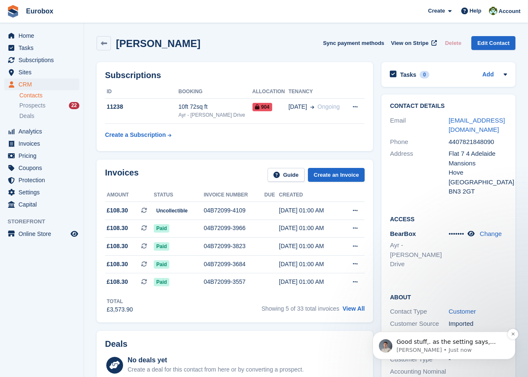
click at [449, 343] on p "Good stuff,. as the setting says, invoices will just be left as overdue now whi…" at bounding box center [450, 342] width 108 height 8
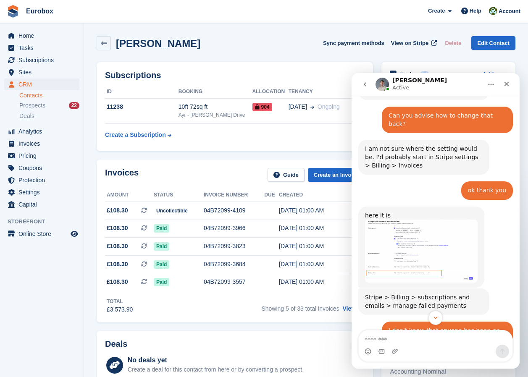
scroll to position [1608, 0]
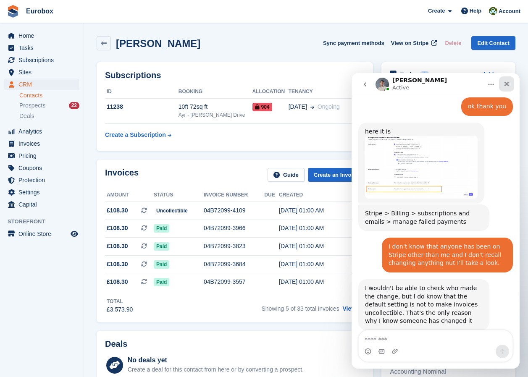
click at [507, 82] on icon "Close" at bounding box center [506, 84] width 7 height 7
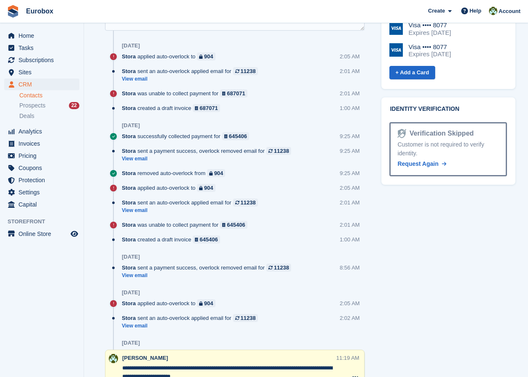
scroll to position [546, 0]
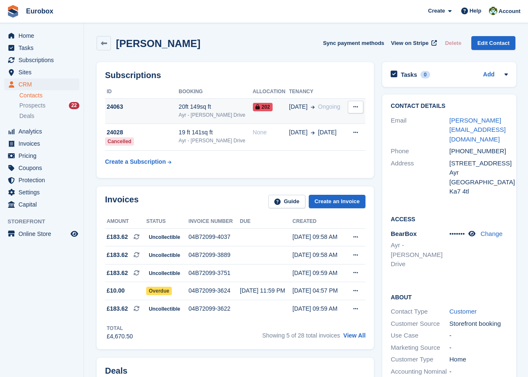
click at [207, 110] on div "20ft 149sq ft" at bounding box center [215, 106] width 74 height 9
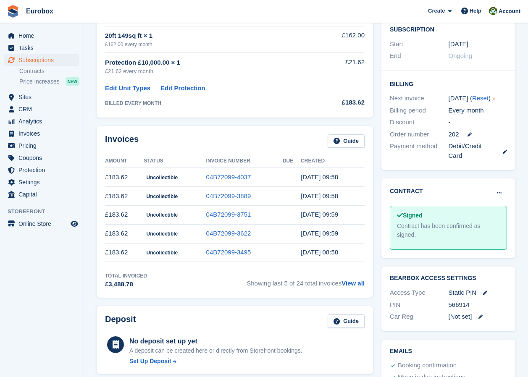
scroll to position [210, 0]
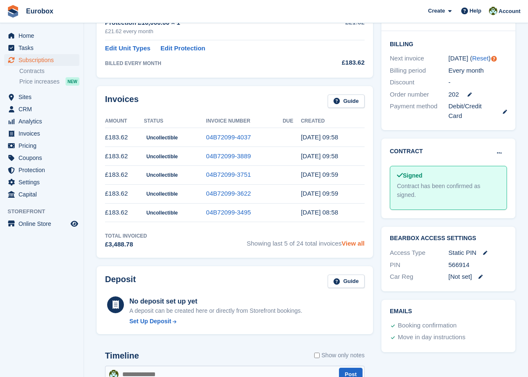
click at [356, 243] on link "View all" at bounding box center [352, 243] width 23 height 7
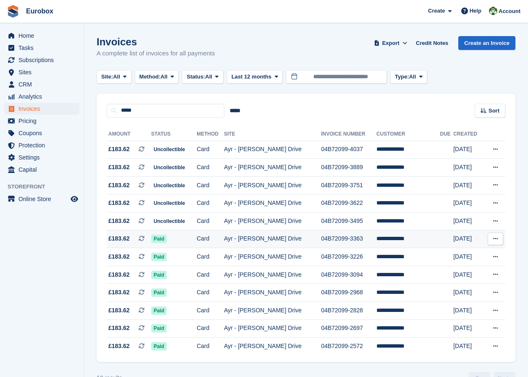
click at [265, 239] on td "Ayr - [PERSON_NAME] Drive" at bounding box center [272, 239] width 97 height 18
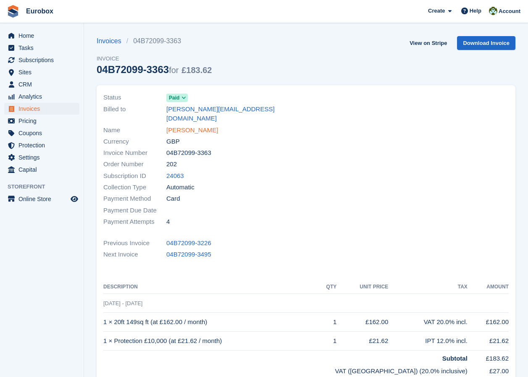
click at [193, 125] on link "[PERSON_NAME]" at bounding box center [192, 130] width 52 height 10
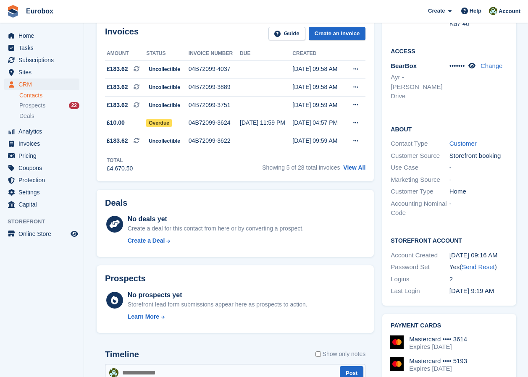
scroll to position [126, 0]
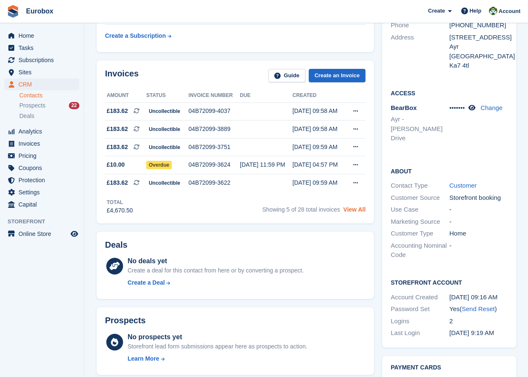
click at [348, 208] on link "View All" at bounding box center [354, 209] width 22 height 7
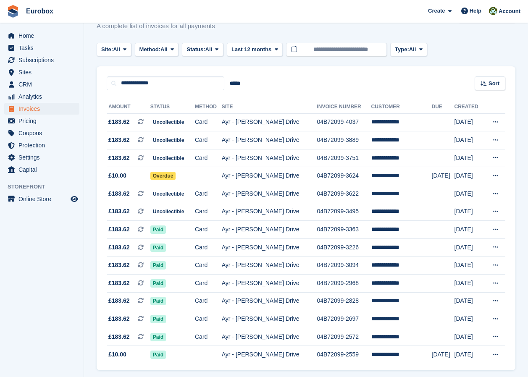
scroll to position [56, 0]
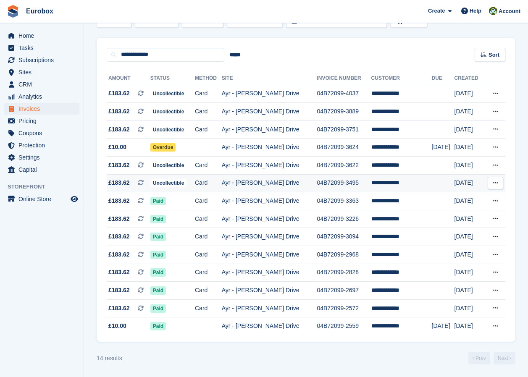
click at [286, 183] on td "Ayr - [PERSON_NAME] Drive" at bounding box center [269, 183] width 95 height 18
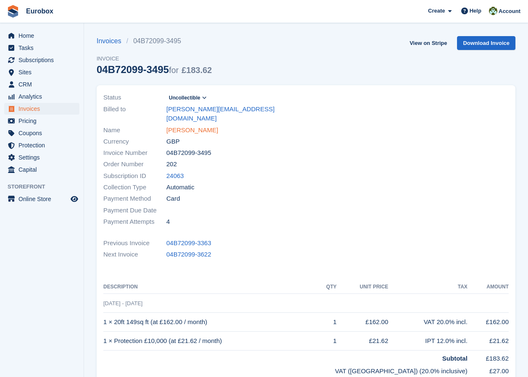
click at [193, 125] on link "Daniel lamont" at bounding box center [192, 130] width 52 height 10
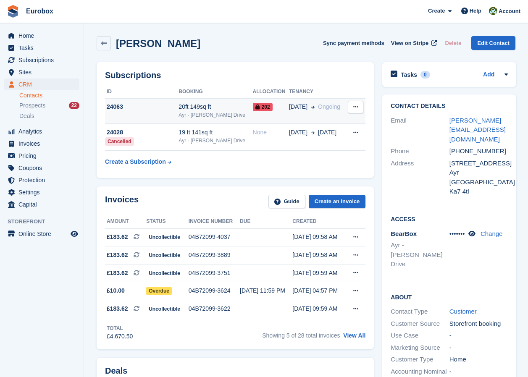
click at [203, 112] on div "Ayr - [PERSON_NAME] Drive" at bounding box center [215, 115] width 74 height 8
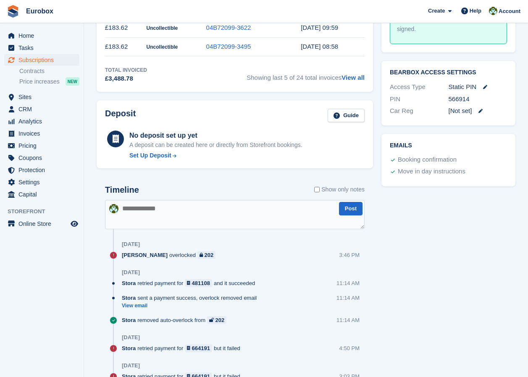
scroll to position [378, 0]
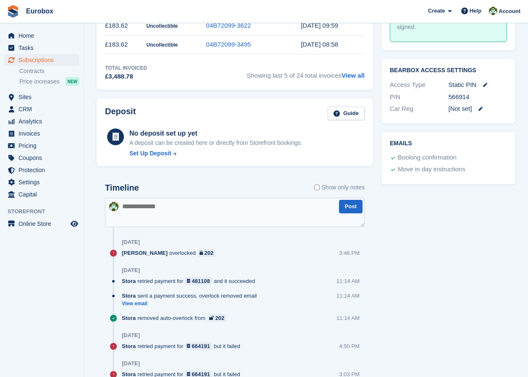
click at [136, 204] on textarea at bounding box center [234, 212] width 259 height 29
click at [219, 206] on textarea "**********" at bounding box center [234, 212] width 259 height 29
type textarea "**********"
click at [354, 207] on button "Post" at bounding box center [351, 207] width 24 height 14
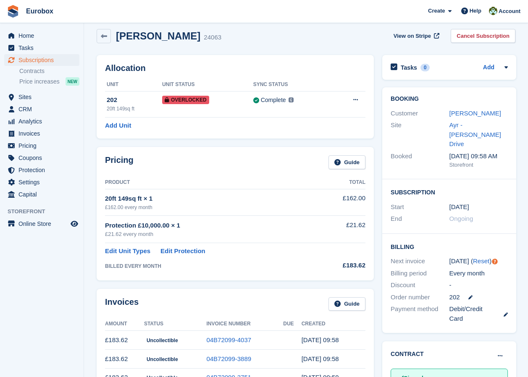
scroll to position [0, 0]
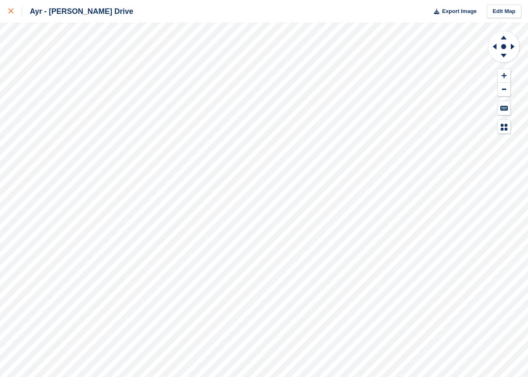
click at [10, 10] on icon at bounding box center [10, 10] width 5 height 5
